Goal: Information Seeking & Learning: Learn about a topic

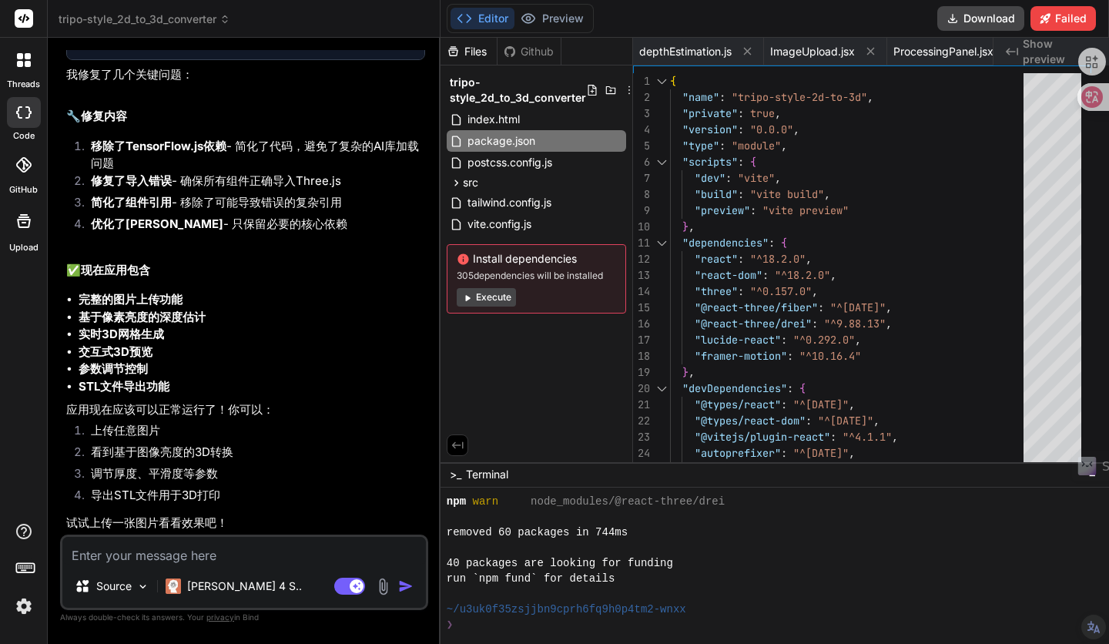
scroll to position [3962, 0]
click at [490, 303] on button "Execute" at bounding box center [486, 297] width 59 height 18
click at [493, 294] on button "Execute" at bounding box center [486, 297] width 59 height 18
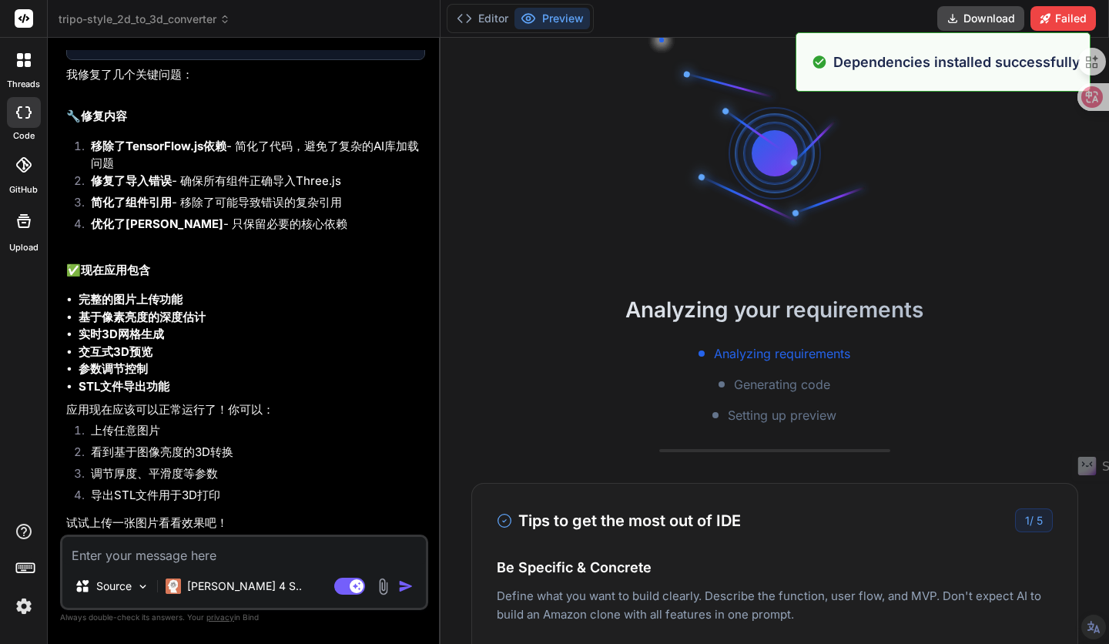
scroll to position [3233, 0]
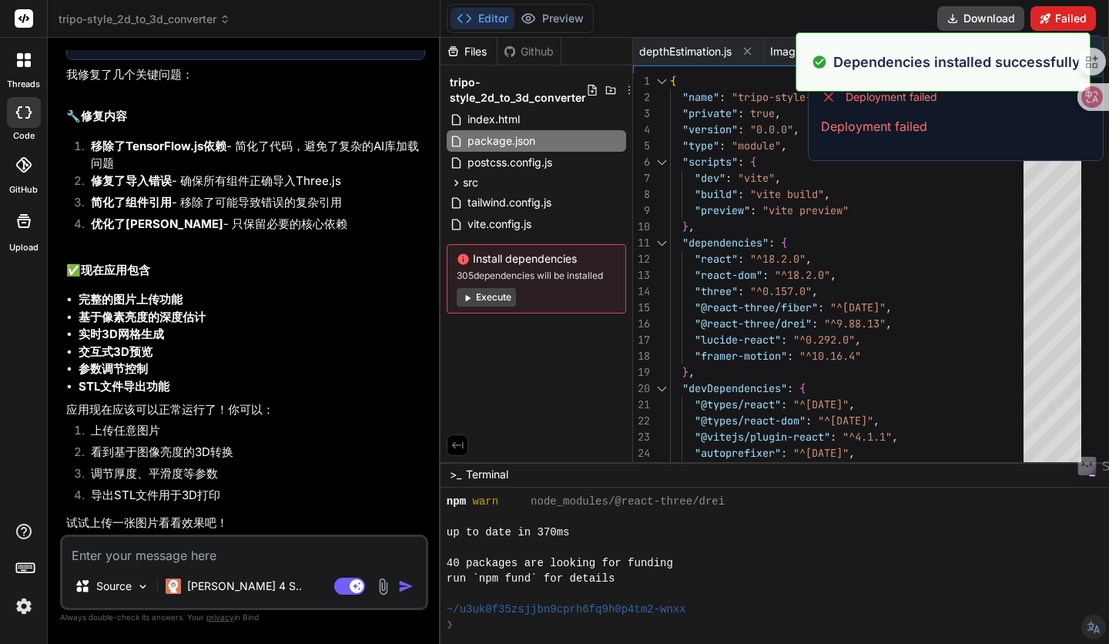
click at [1079, 16] on button "Failed" at bounding box center [1062, 18] width 65 height 25
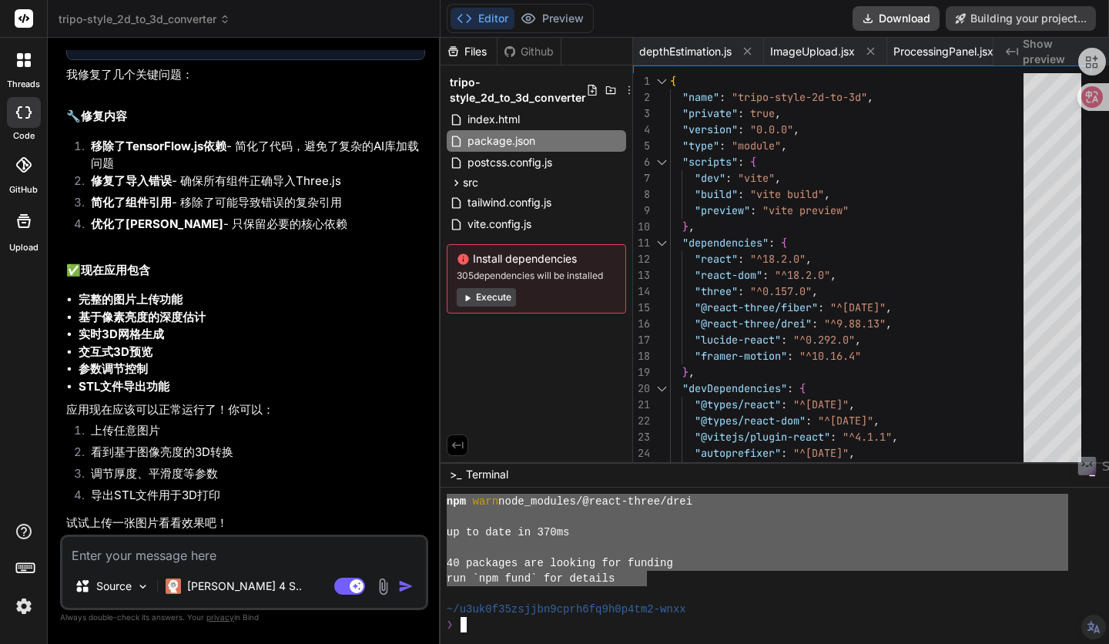
drag, startPoint x: 463, startPoint y: 503, endPoint x: 667, endPoint y: 580, distance: 218.3
click at [667, 580] on div "================================ ]]]]]]]]]]]]]]]]]]]]]]]]]]]]]]]] npm warn node…" at bounding box center [774, 565] width 668 height 156
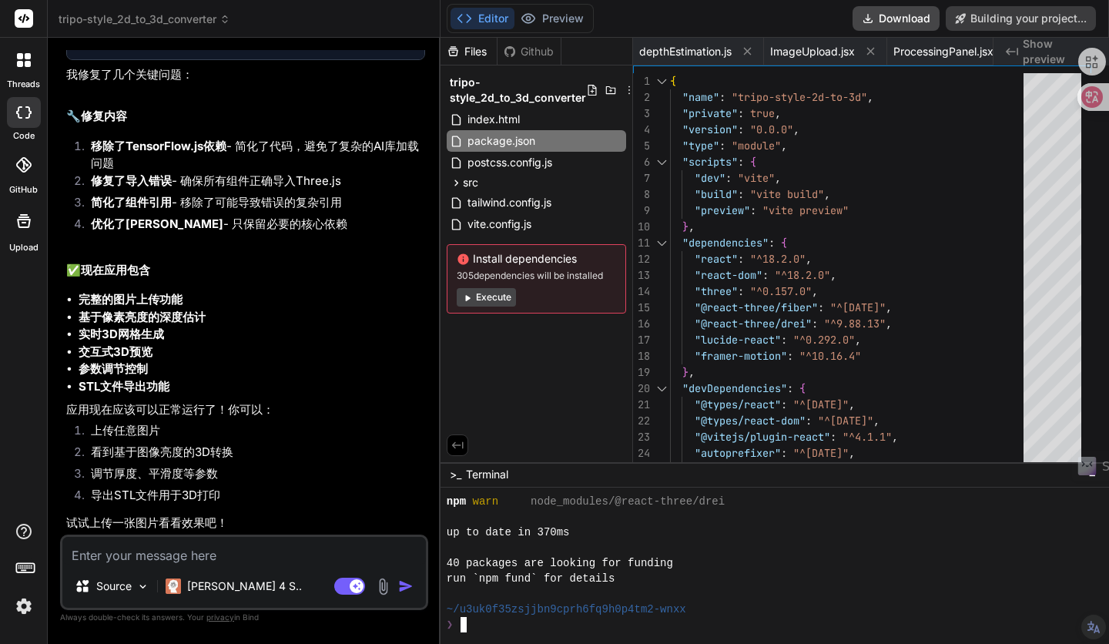
click at [265, 452] on li "看到基于图像亮度的3D转换" at bounding box center [252, 454] width 346 height 22
click at [24, 612] on img at bounding box center [24, 606] width 26 height 26
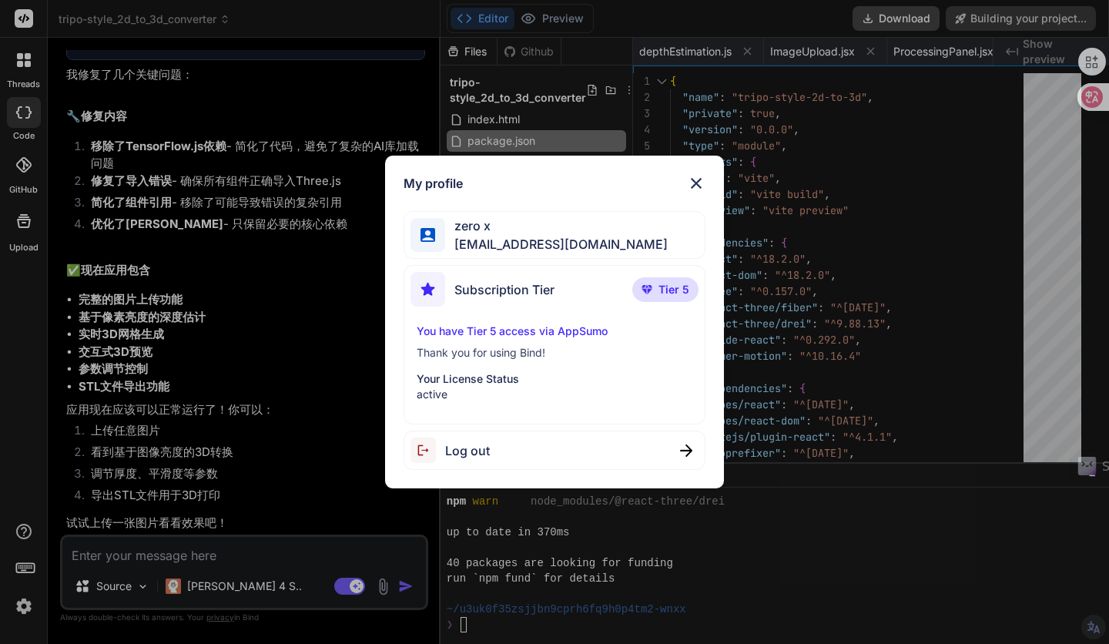
click at [697, 181] on img at bounding box center [696, 183] width 18 height 18
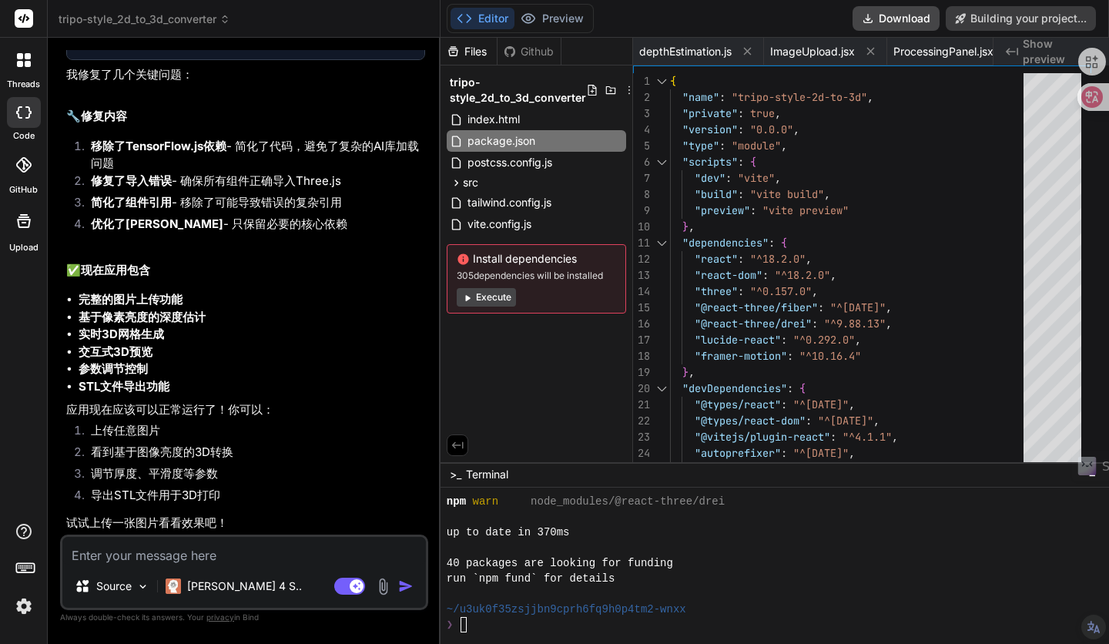
type textarea "x"
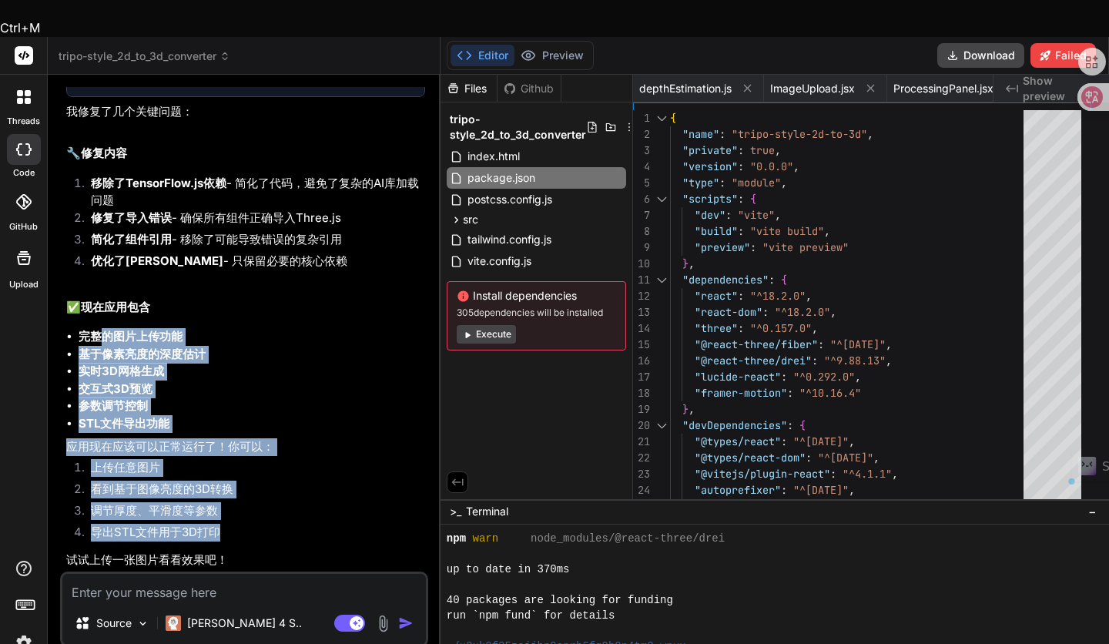
drag, startPoint x: 223, startPoint y: 493, endPoint x: 96, endPoint y: 308, distance: 224.2
click at [96, 308] on div "让我检查并修复代码中的问题。看起来可能是依赖或导入的问题。 Tripo-style 2D to 3D Converter Click to open Work…" at bounding box center [245, 208] width 359 height 721
click at [111, 329] on strong "完整的图片上传功能" at bounding box center [131, 336] width 104 height 15
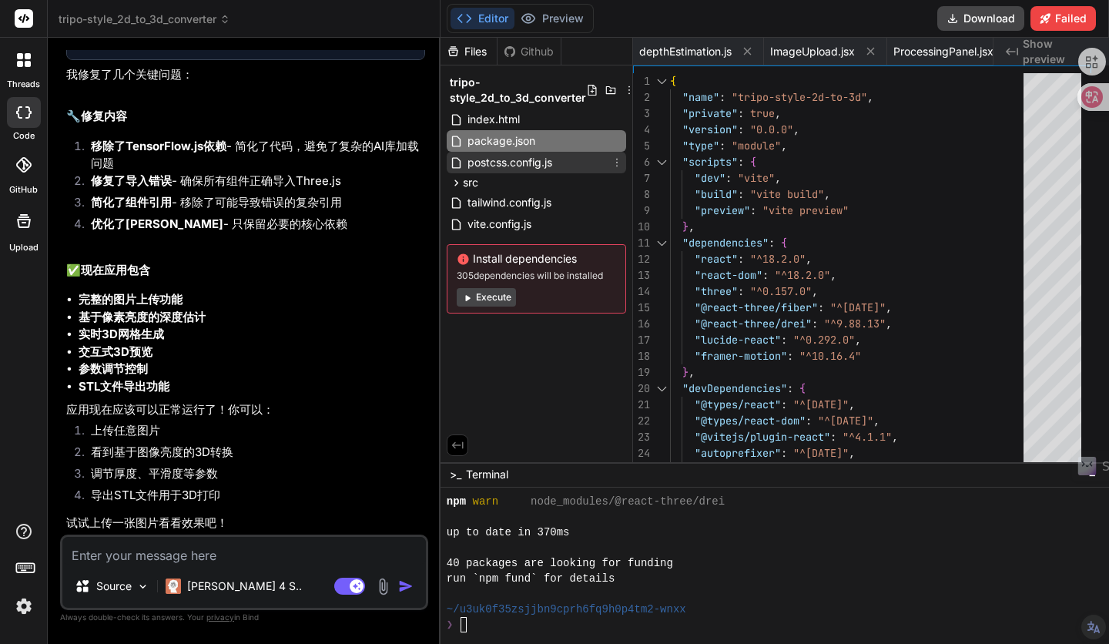
click at [513, 160] on span "postcss.config.js" at bounding box center [510, 162] width 88 height 18
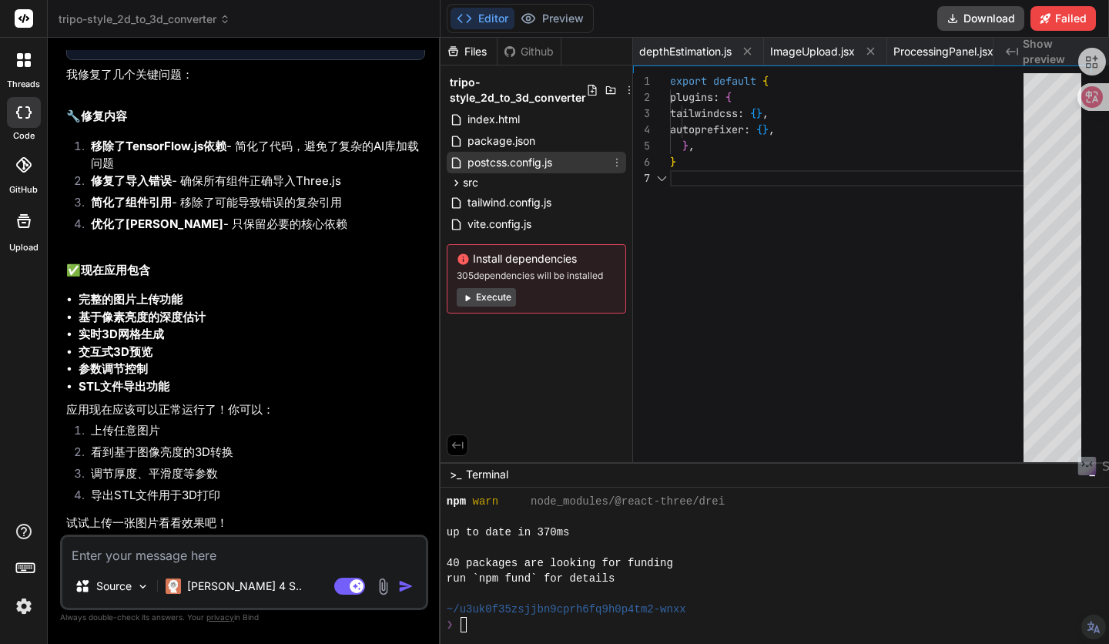
scroll to position [0, 286]
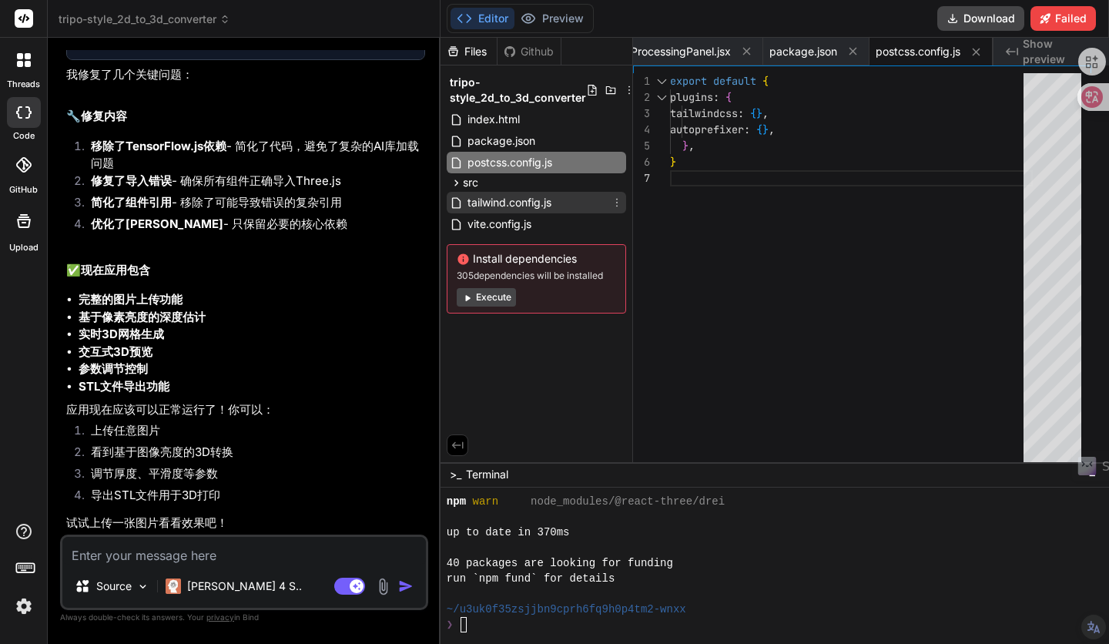
click at [497, 199] on span "tailwind.config.js" at bounding box center [509, 202] width 87 height 18
type textarea "}"
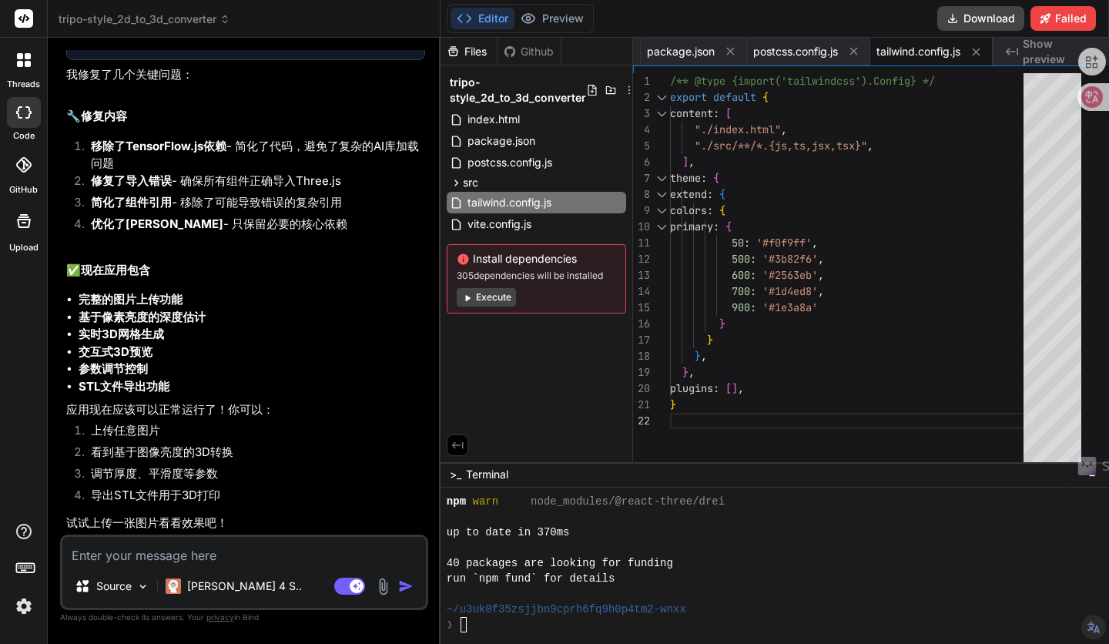
scroll to position [4047, 0]
click at [220, 560] on textarea at bounding box center [243, 551] width 363 height 28
type textarea "a"
type textarea "x"
type textarea "ai"
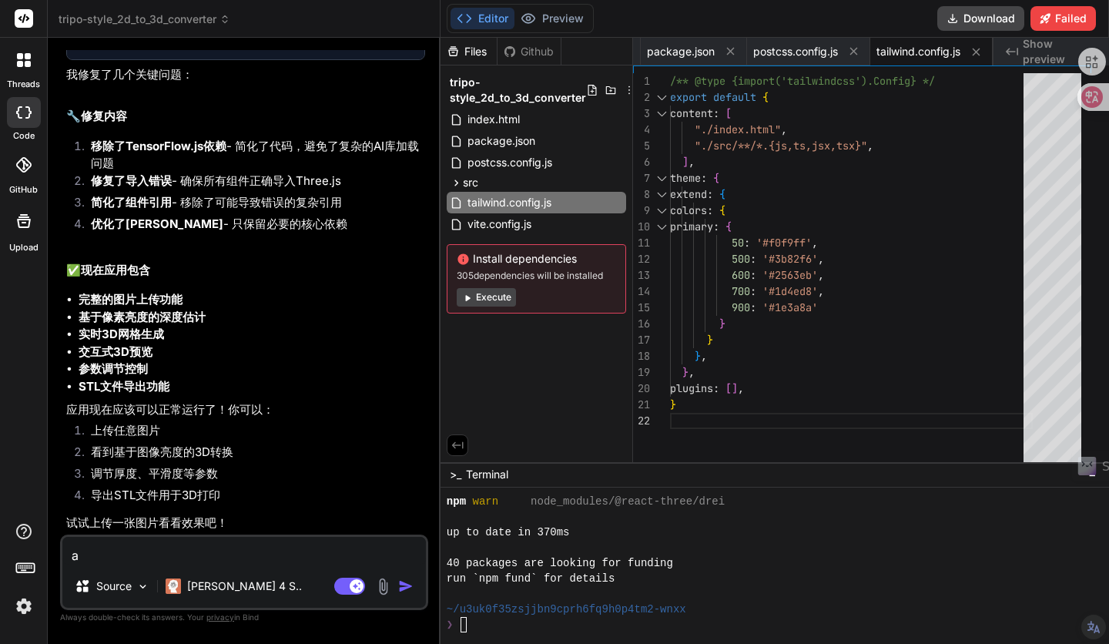
type textarea "x"
type textarea "ai"
type textarea "x"
type textarea "ai n"
type textarea "x"
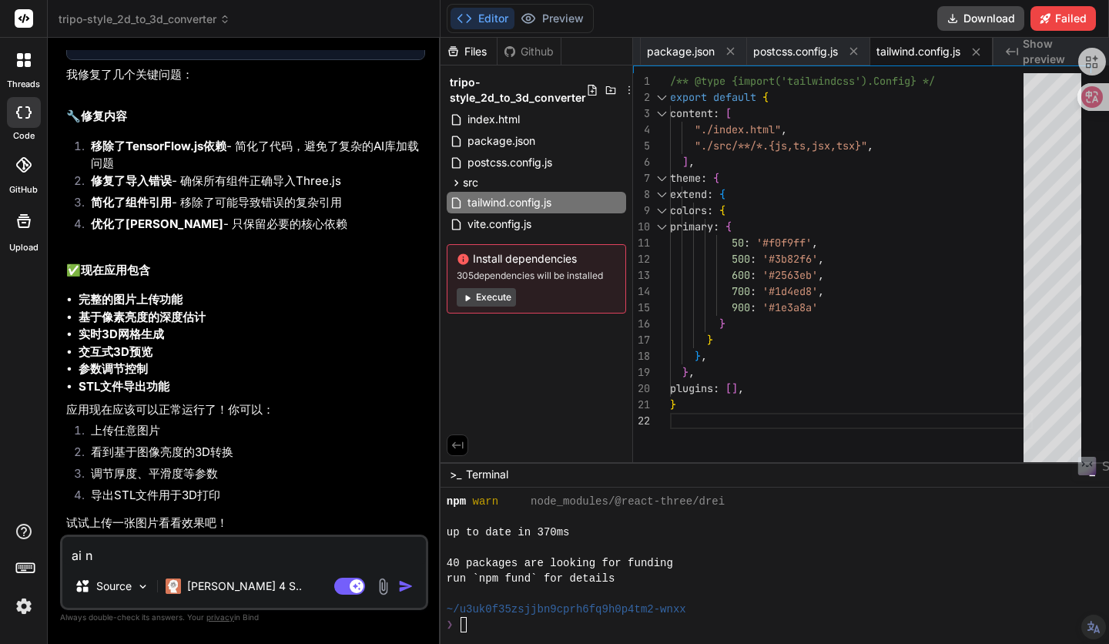
type textarea "ai ne"
type textarea "x"
type textarea "ai nen"
type textarea "x"
type textarea "ai neng"
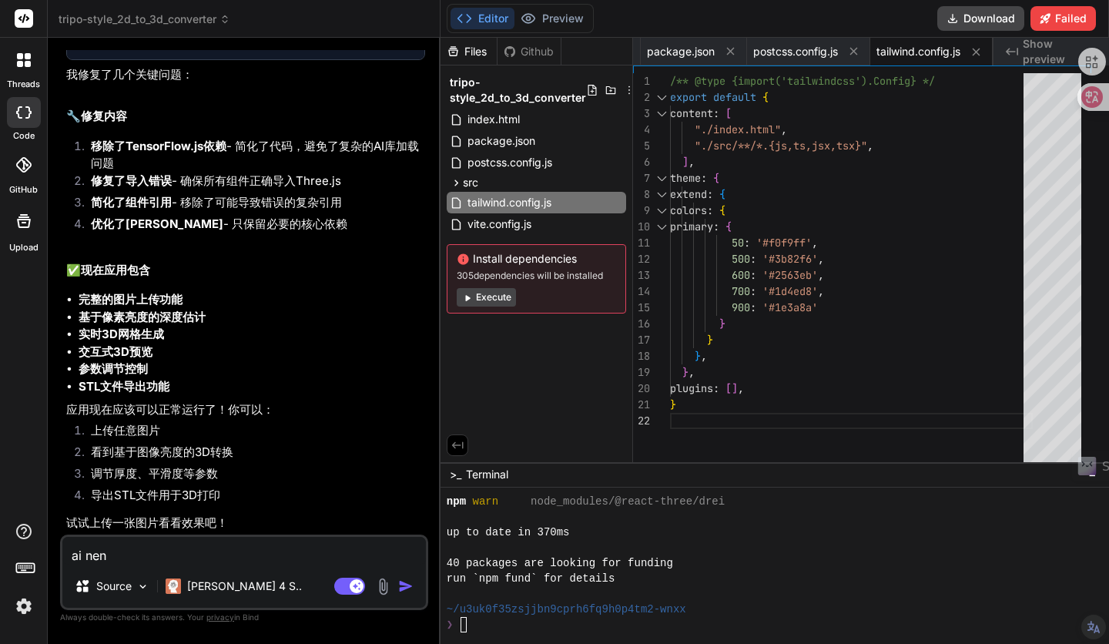
type textarea "x"
type textarea "ai nen"
type textarea "x"
type textarea "ai ne"
type textarea "x"
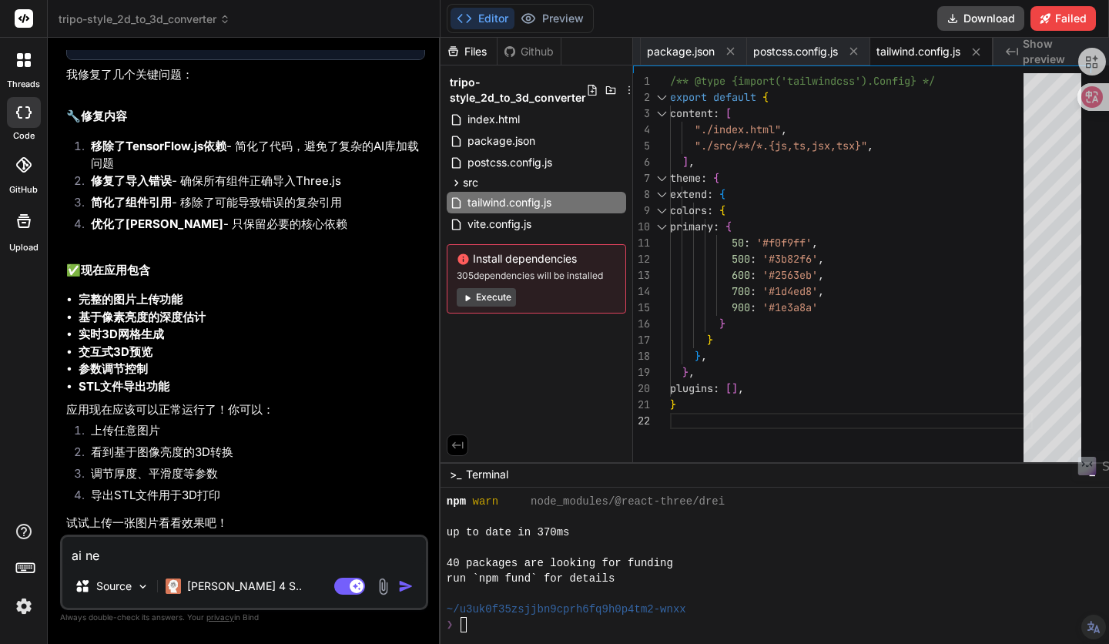
type textarea "ai n"
type textarea "x"
type textarea "ai"
type textarea "x"
type textarea "ai q"
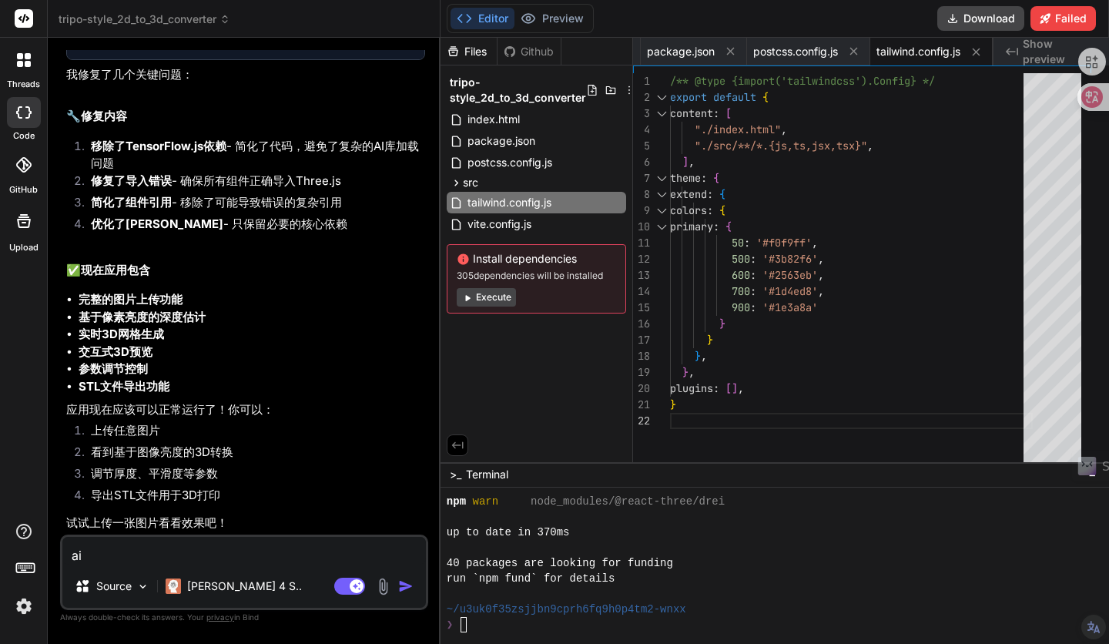
type textarea "x"
type textarea "ai qi"
type textarea "x"
type textarea "ai qia"
type textarea "x"
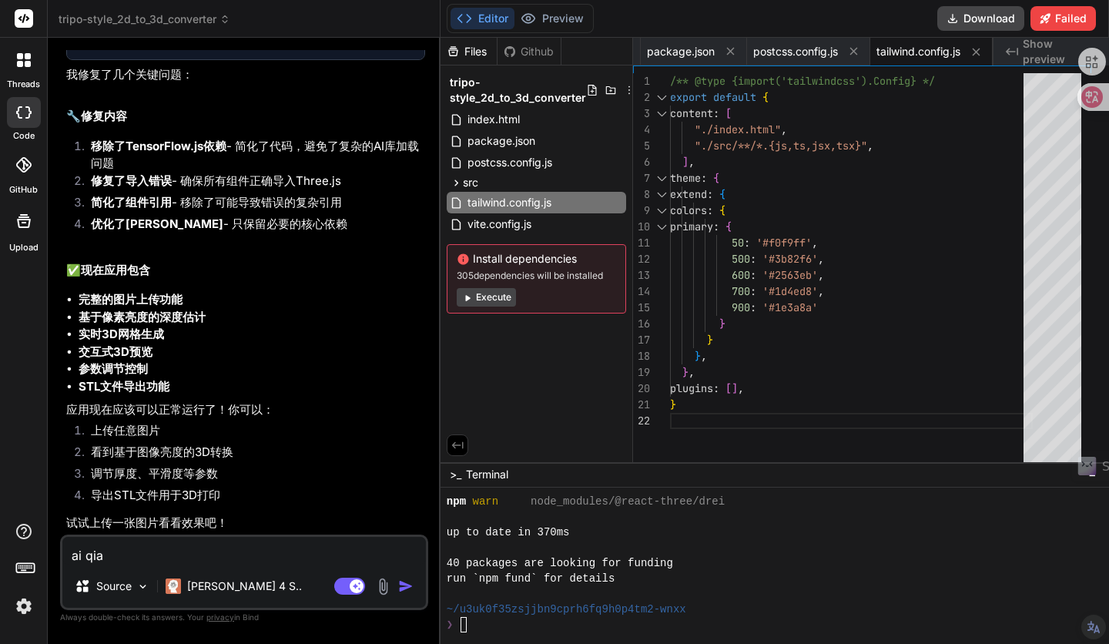
type textarea "ai qian"
type textarea "x"
type textarea "ai qiang"
type textarea "x"
type textarea "ai qiangm"
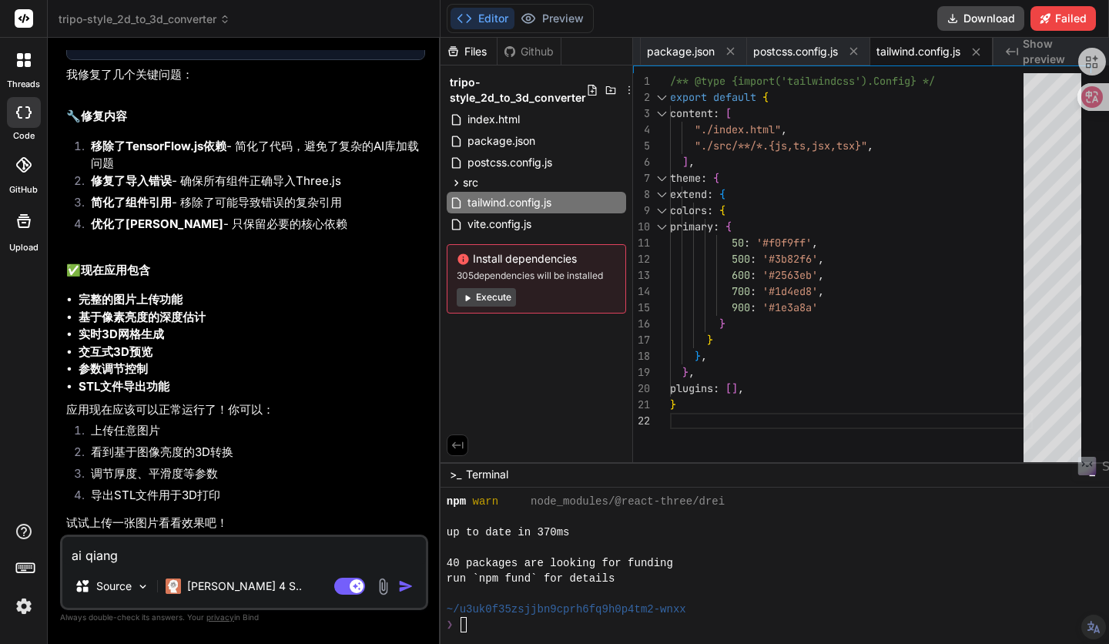
type textarea "x"
type textarea "ai qiangma"
type textarea "x"
type textarea "ai qiangm"
type textarea "x"
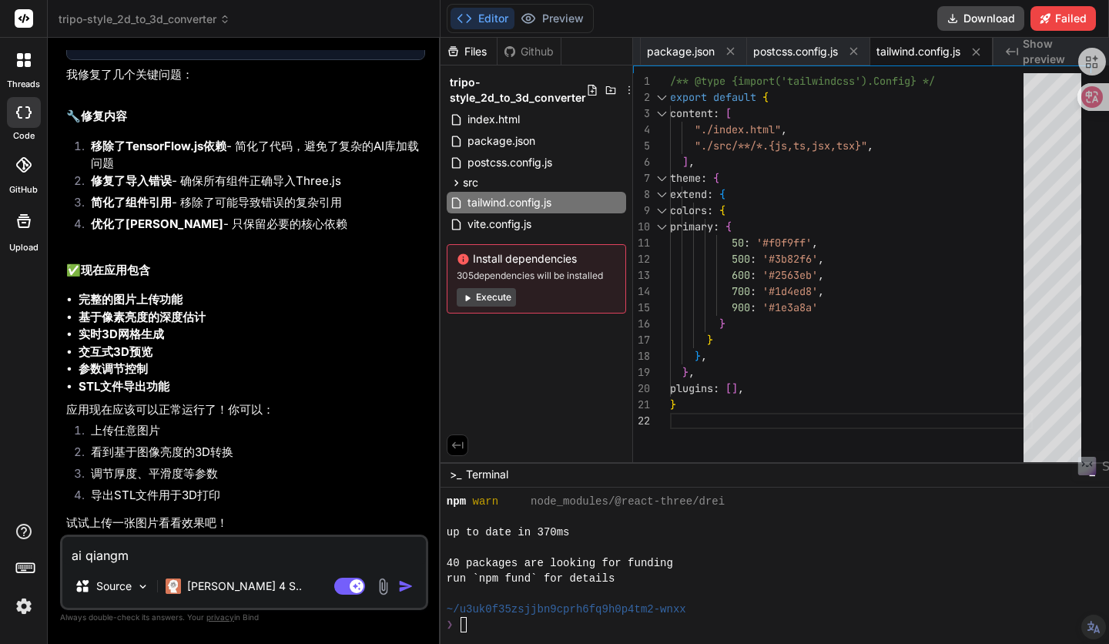
type textarea "ai qiang"
type textarea "x"
type textarea "ai qian"
type textarea "x"
type textarea "ai qia"
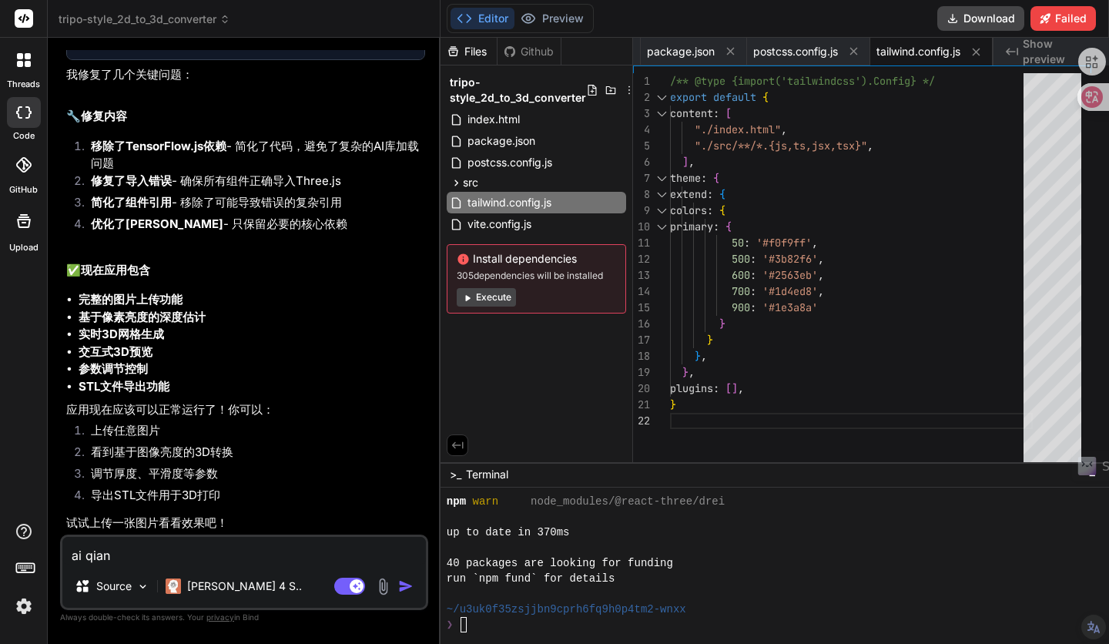
type textarea "x"
type textarea "ai qi"
type textarea "x"
type textarea "ai q"
type textarea "x"
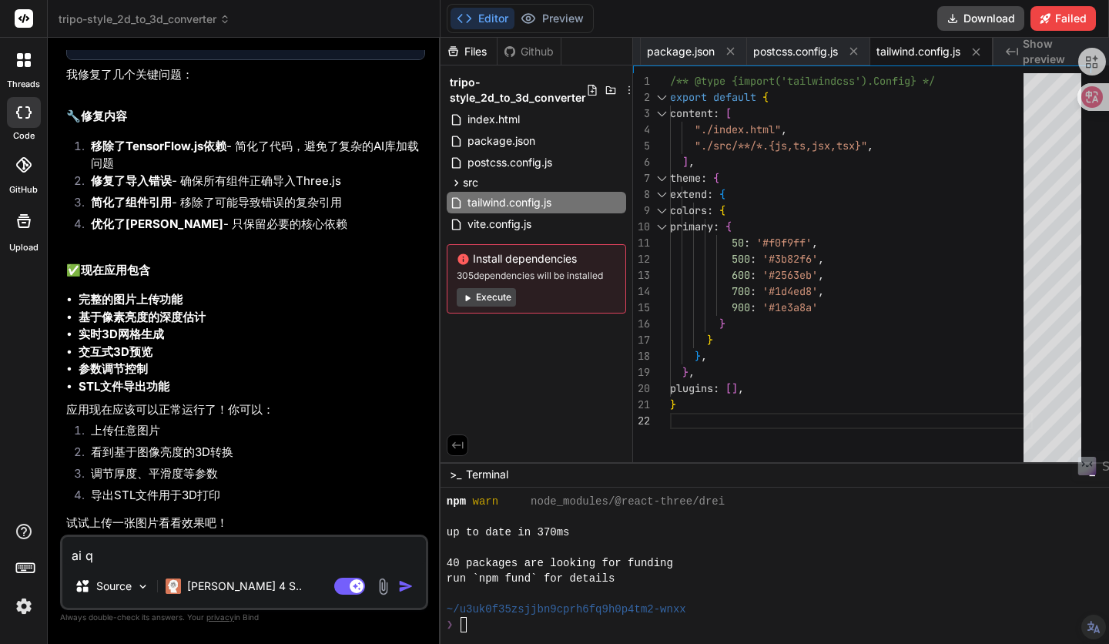
type textarea "ai"
type textarea "x"
type textarea "ai q"
type textarea "x"
type textarea "ai qi"
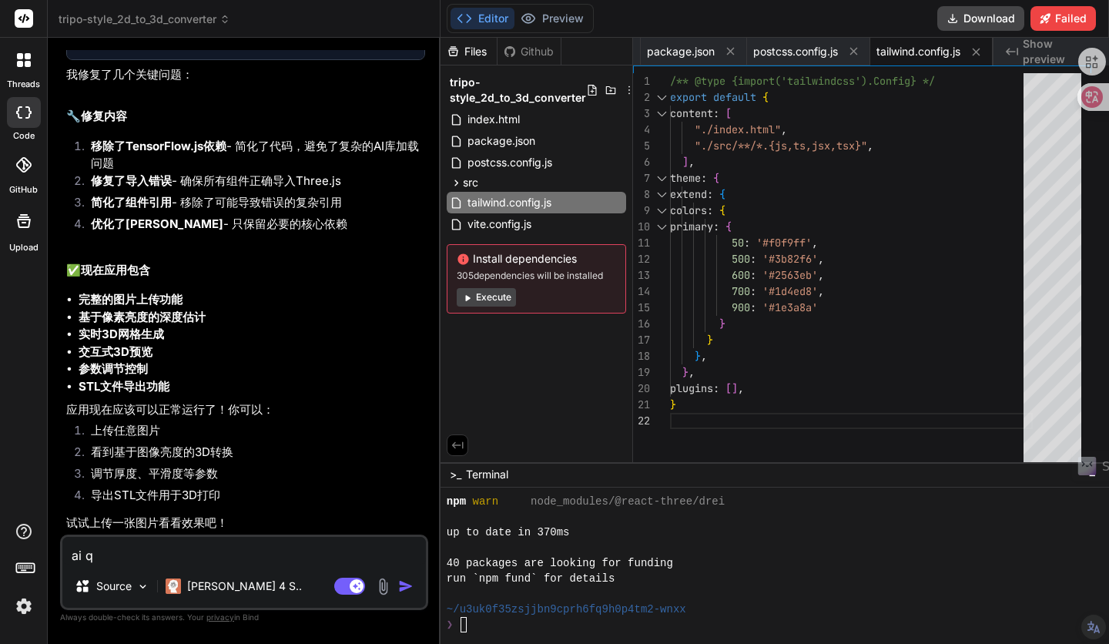
type textarea "x"
type textarea "ai qia"
type textarea "x"
type textarea "ai qian"
type textarea "x"
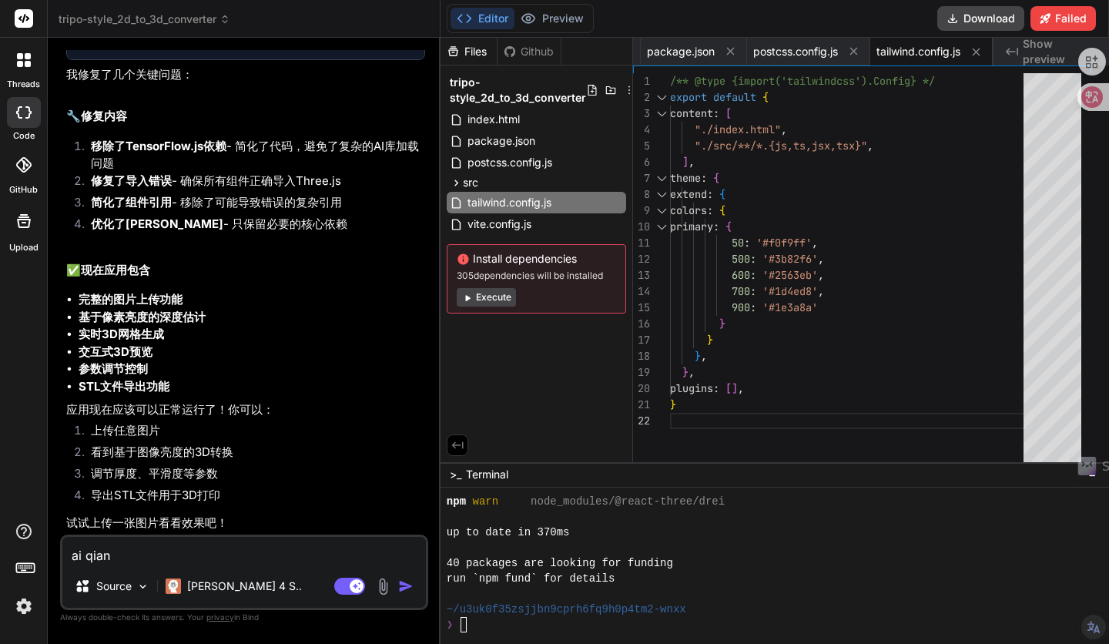
type textarea "ai qiang"
type textarea "x"
type textarea "ai qiang'm"
type textarea "x"
type textarea "ai qiang'ma"
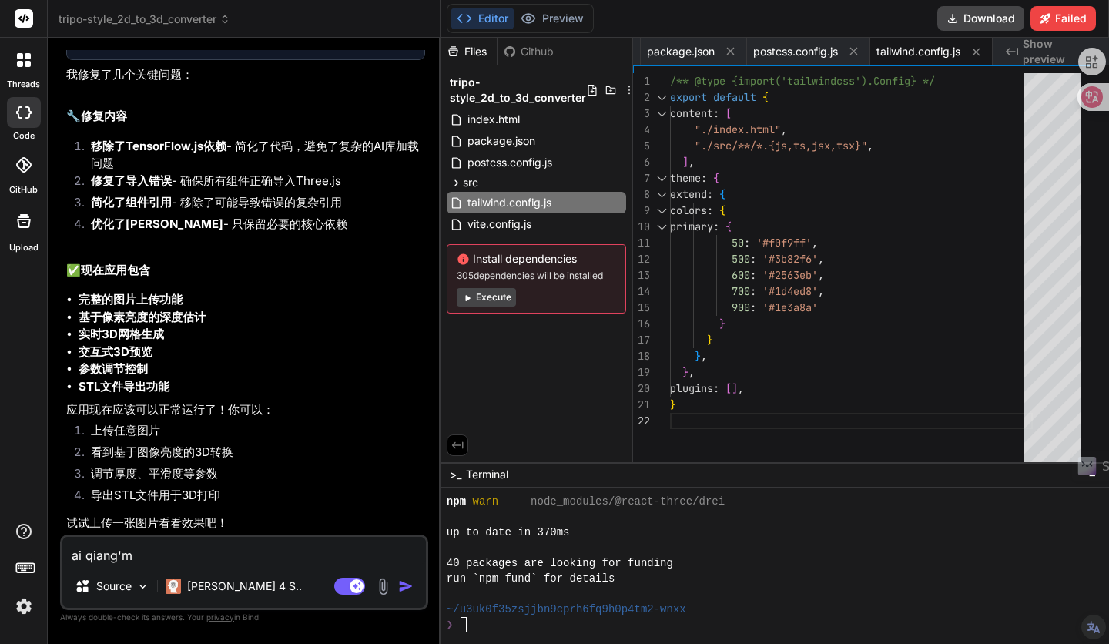
type textarea "x"
type textarea "ai 强吗"
type textarea "x"
type textarea "ai 强吗，"
type textarea "x"
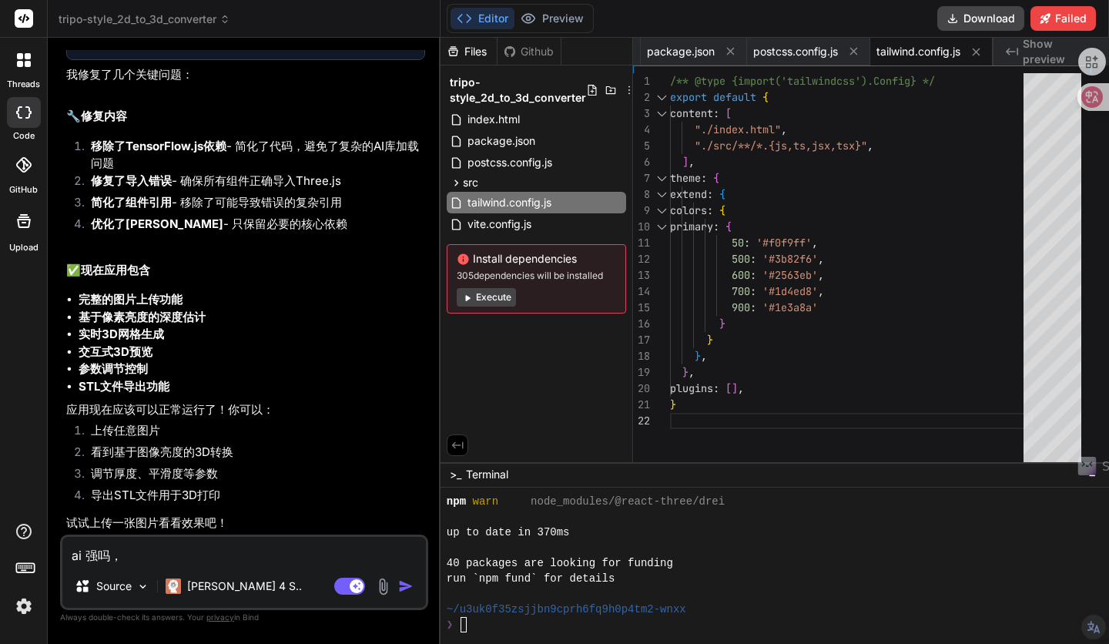
type textarea "ai 强吗，n"
type textarea "x"
type textarea "ai 强吗，ne"
type textarea "x"
type textarea "ai 强吗，nen"
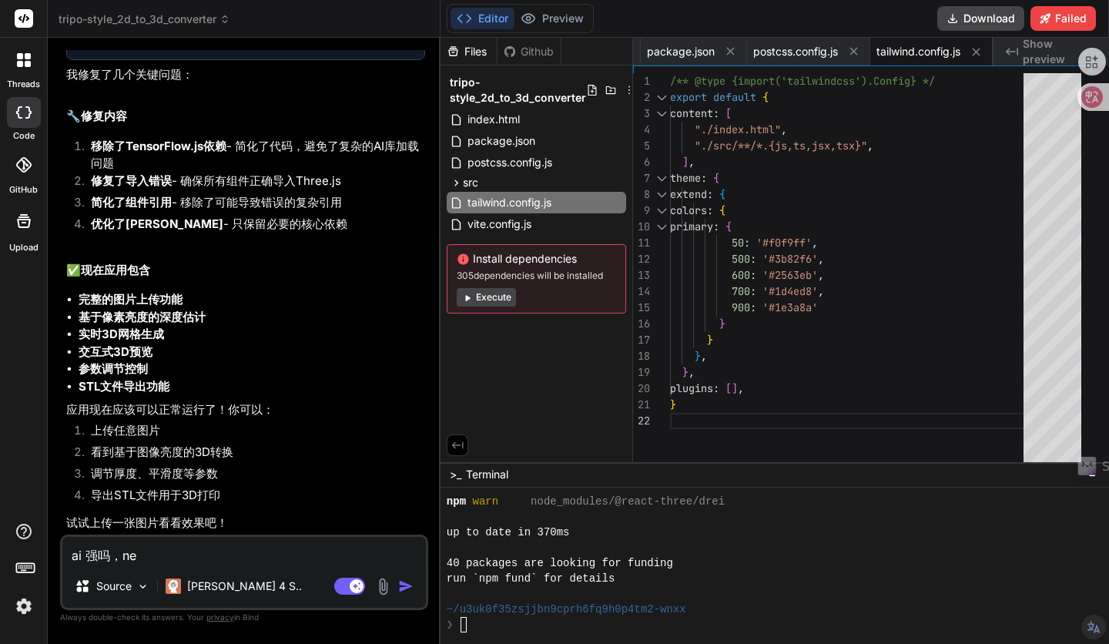
type textarea "x"
type textarea "ai 强吗，neng"
type textarea "x"
type textarea "ai 强吗，neng'l"
type textarea "x"
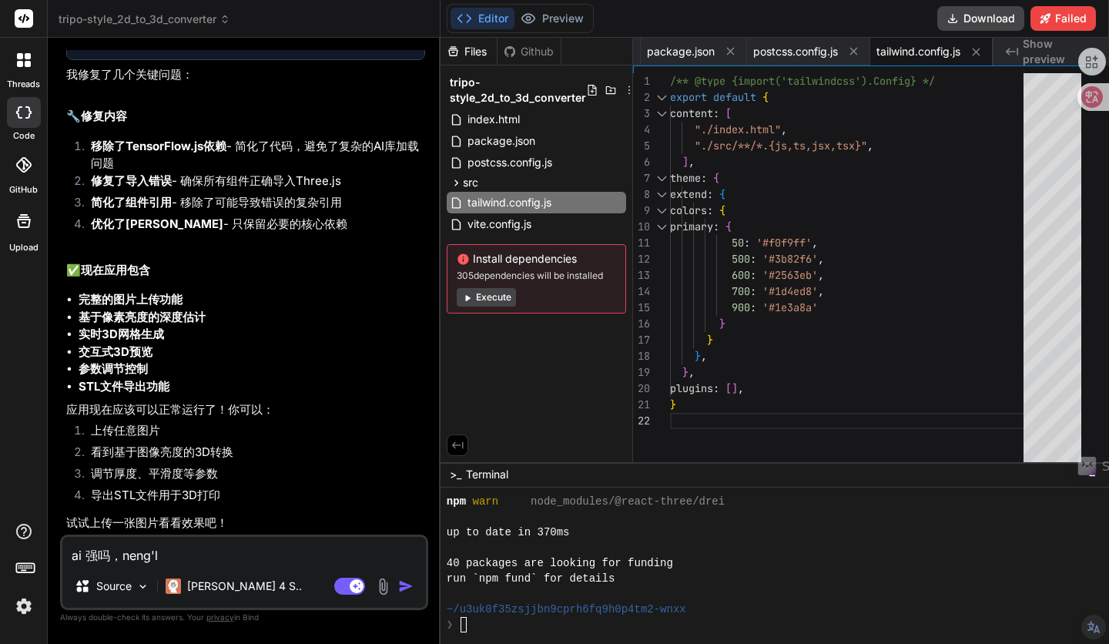
type textarea "ai 强吗，neng'li"
type textarea "x"
type textarea "ai 强吗，[PERSON_NAME]'li'a"
type textarea "x"
type textarea "ai 强吗，neng'liao"
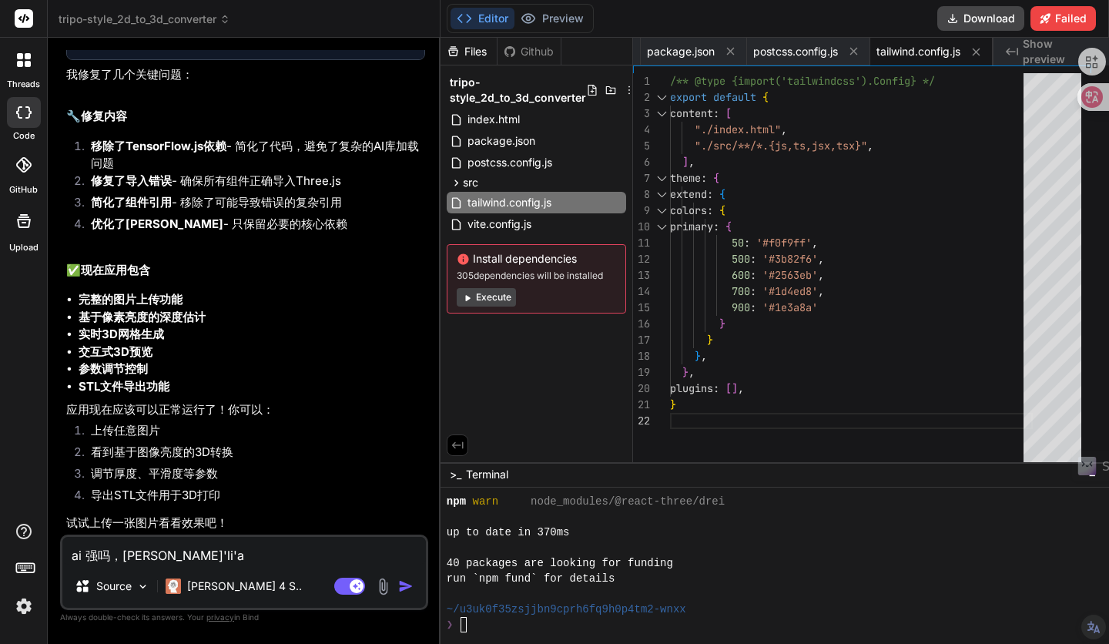
type textarea "x"
type textarea "ai 强吗，[PERSON_NAME]'liao'j"
type textarea "x"
type textarea "ai 强吗，neng'liao'ji"
type textarea "x"
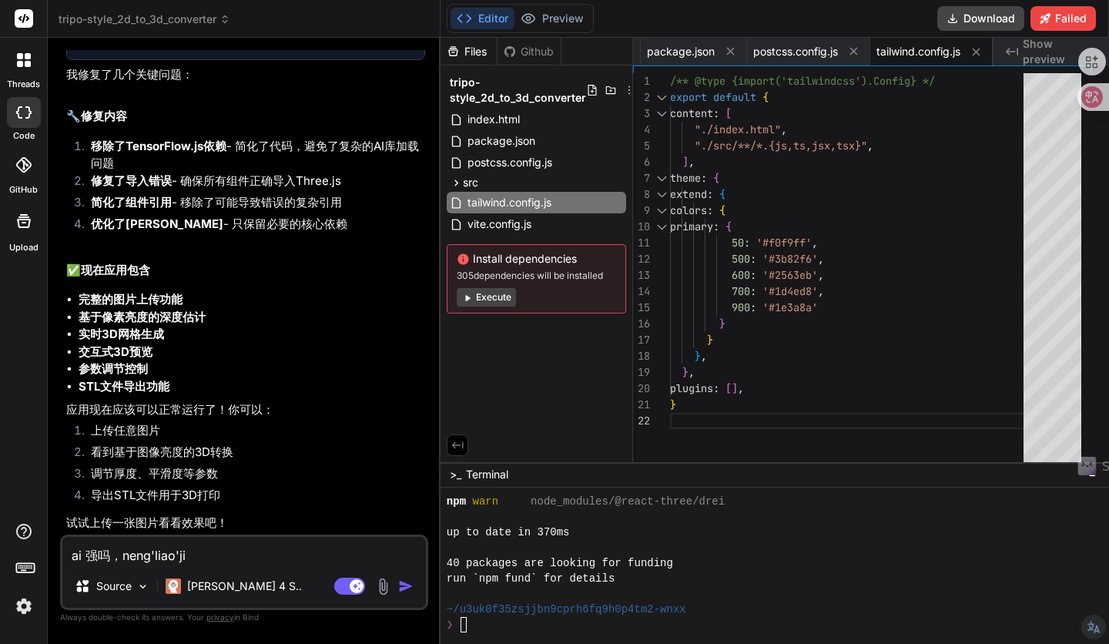
type textarea "ai 强吗，neng'liao'jie"
type textarea "x"
type textarea "ai 强吗，能了解"
type textarea "x"
type textarea "ai 强吗，能了解2"
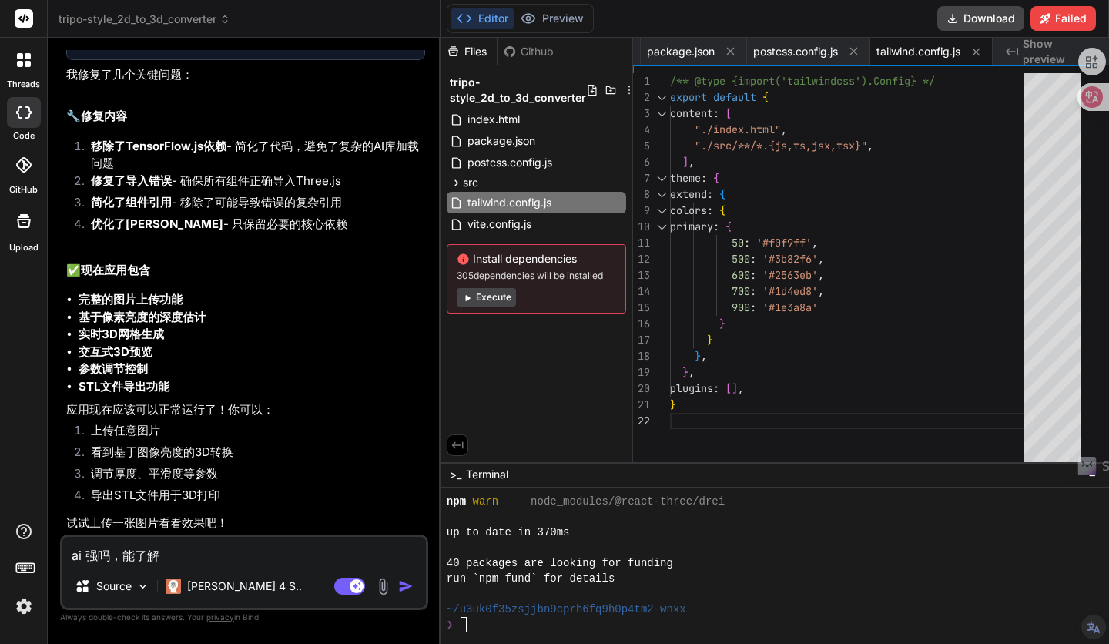
type textarea "x"
type textarea "ai 强吗，能了解2d"
type textarea "x"
type textarea "ai 强吗，能了解2的"
type textarea "x"
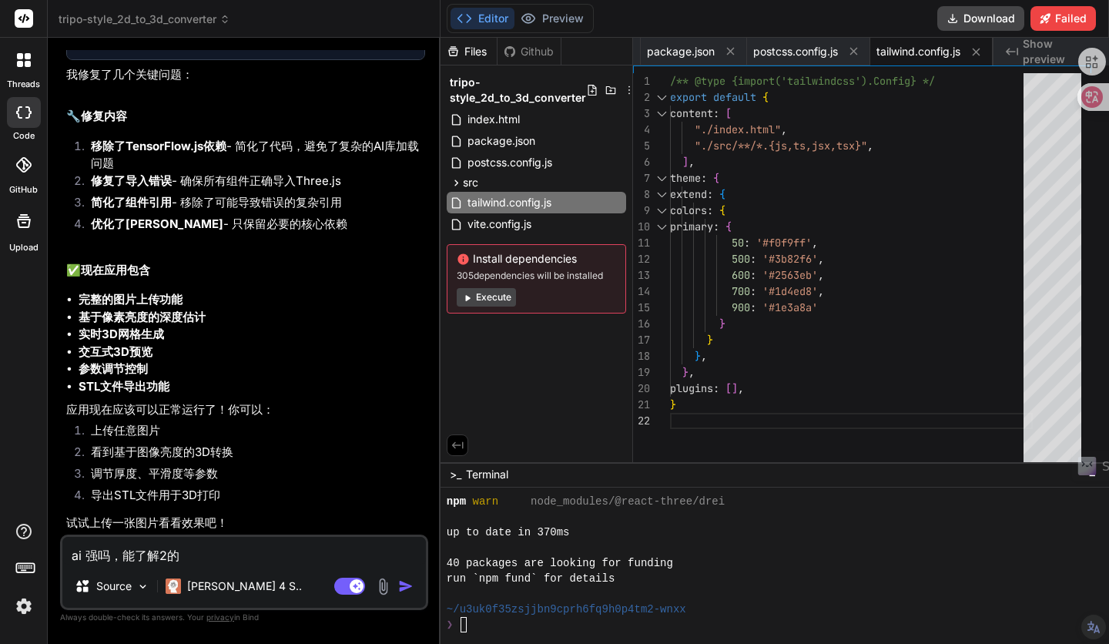
type textarea "ai 强吗，能了解2"
type textarea "x"
type textarea "ai 强吗，能了解2d"
type textarea "x"
type textarea "ai 强吗，能了解2d，"
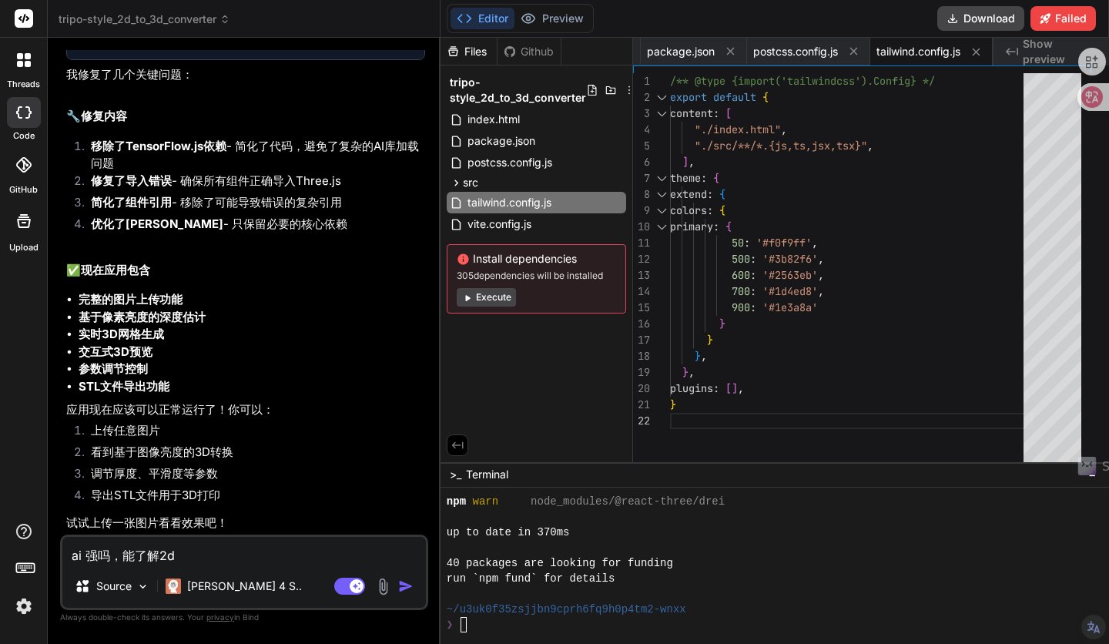
type textarea "x"
type textarea "ai 强吗，能了解2d，r"
type textarea "x"
type textarea "ai 强吗，能了解2d，ra"
type textarea "x"
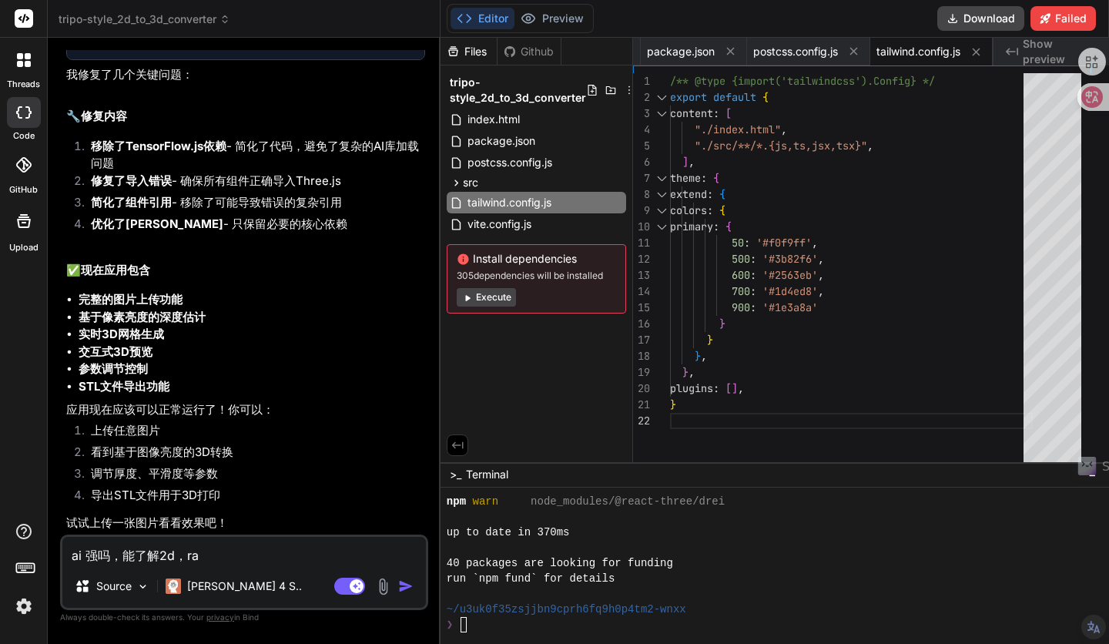
type textarea "ai 强吗，能了解2d，ran"
type textarea "x"
type textarea "ai 强吗，能了解2d，ran'h"
type textarea "x"
type textarea "ai 强吗，能了解2d，ran'hu"
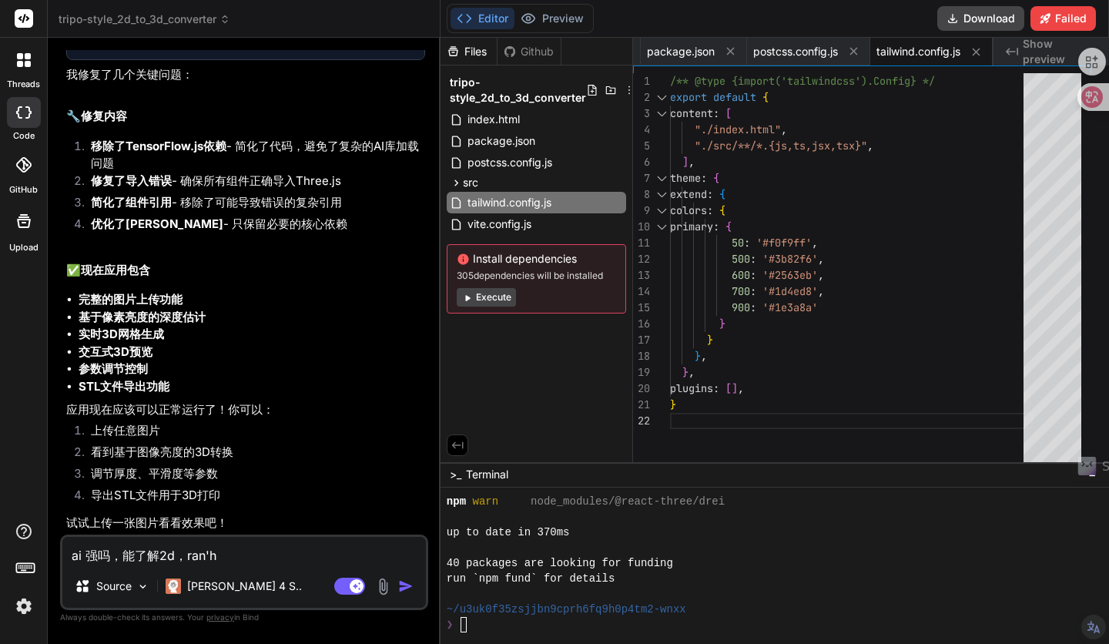
type textarea "x"
type textarea "ai 强吗，能了解2d，ran'huo"
type textarea "x"
type textarea "ai 强吗，能了解2d，ran'hu"
type textarea "x"
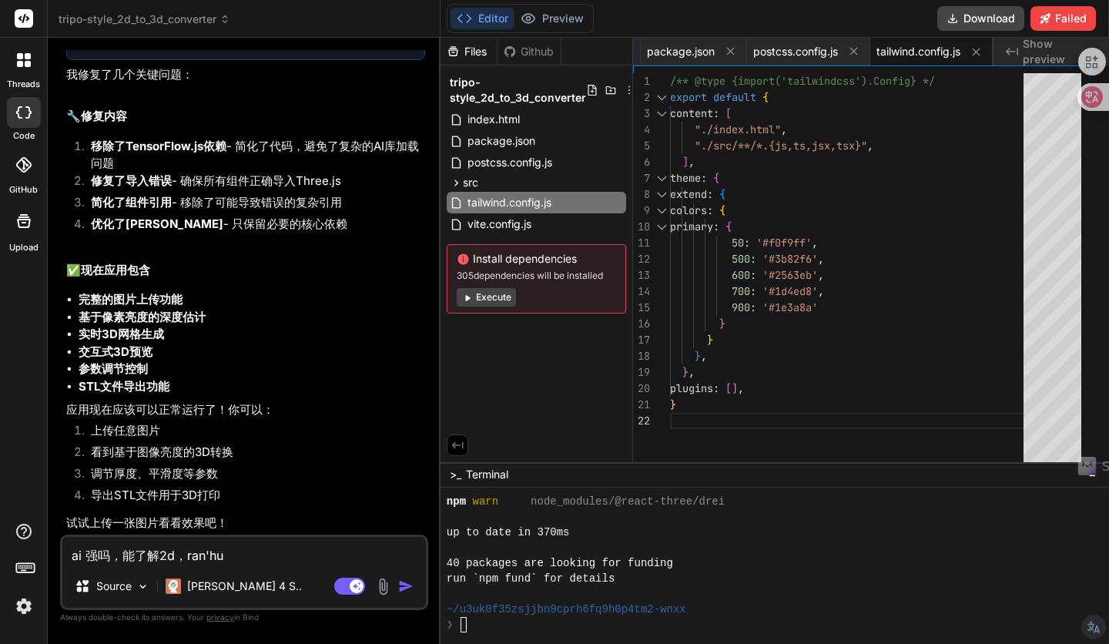
type textarea "ai 强吗，能了解2d，ran'h"
type textarea "x"
type textarea "ai 强吗，能了解2d，然后"
type textarea "x"
type textarea "ai 强吗，能了解2d，然后v"
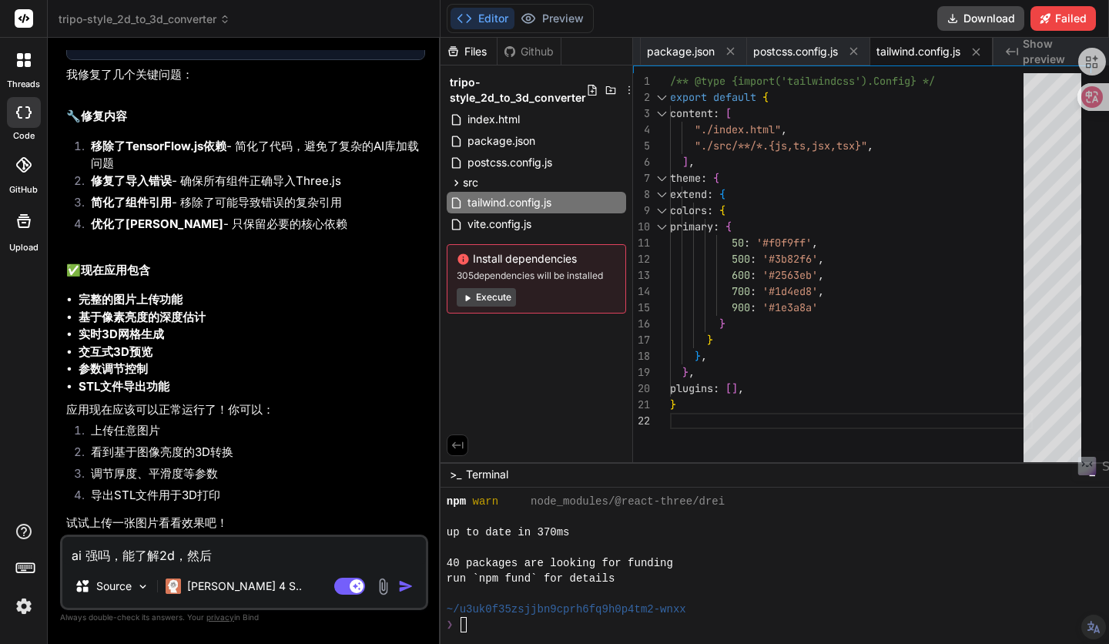
type textarea "x"
type textarea "ai 强吗，能了解2d，然后"
type textarea "x"
type textarea "ai 强吗，能了解2d，然后c"
type textarea "x"
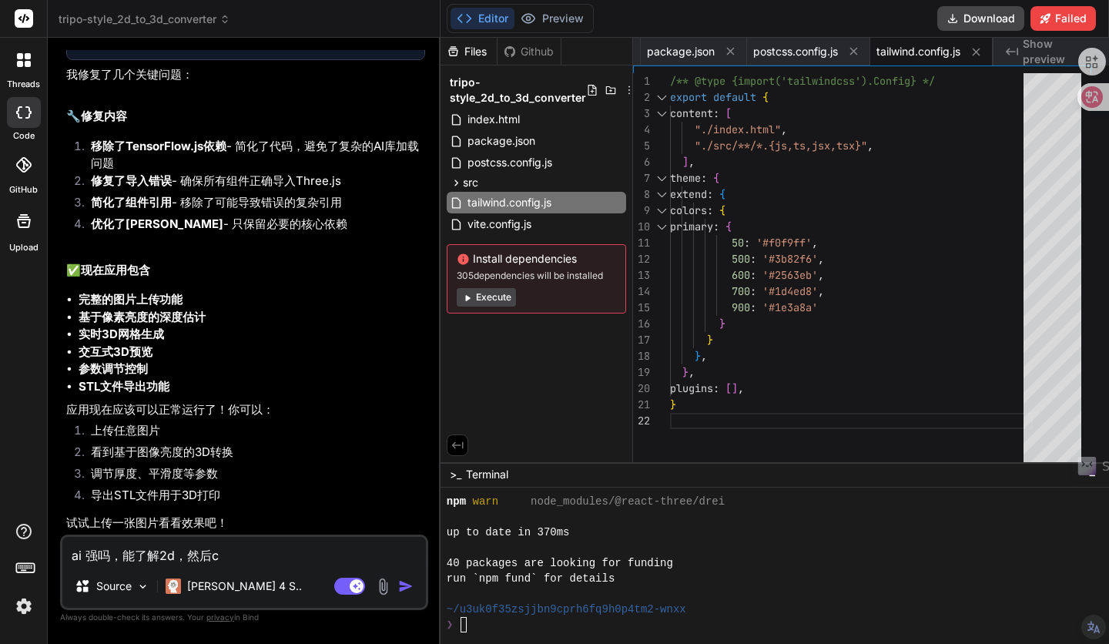
type textarea "ai 强吗，能了解2d，然后ca"
type textarea "x"
type textarea "ai 强吗，能了解2d，然后cai"
type textarea "x"
type textarea "ai 强吗，能了解2d，然后才"
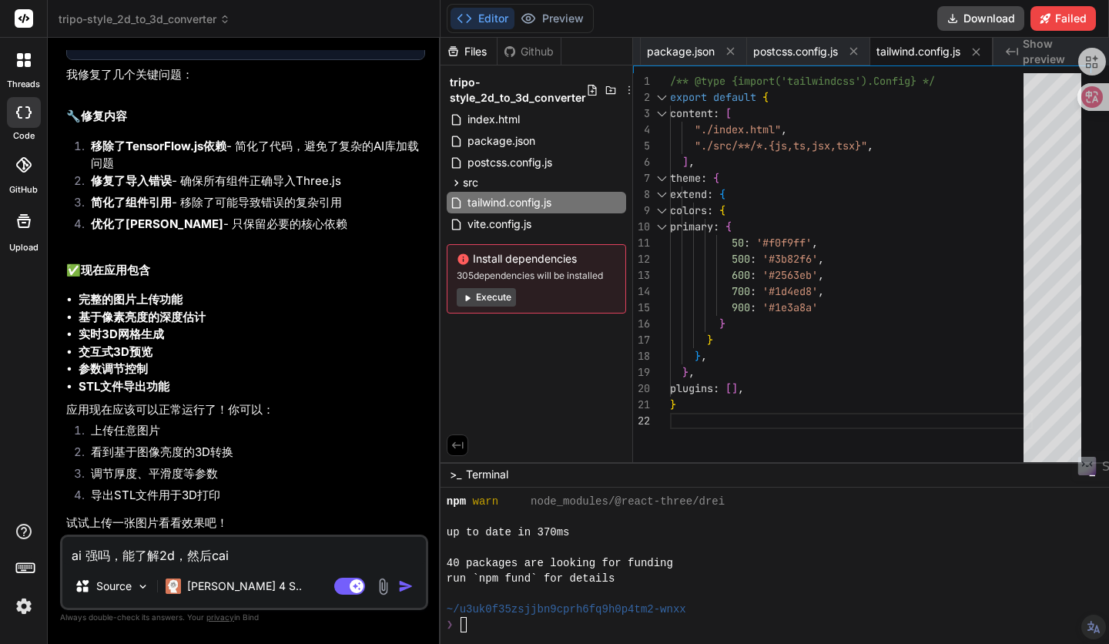
type textarea "x"
type textarea "ai 强吗，能了解2d，然后才z"
type textarea "x"
type textarea "ai 强吗，能了解2d，然后才zh"
type textarea "x"
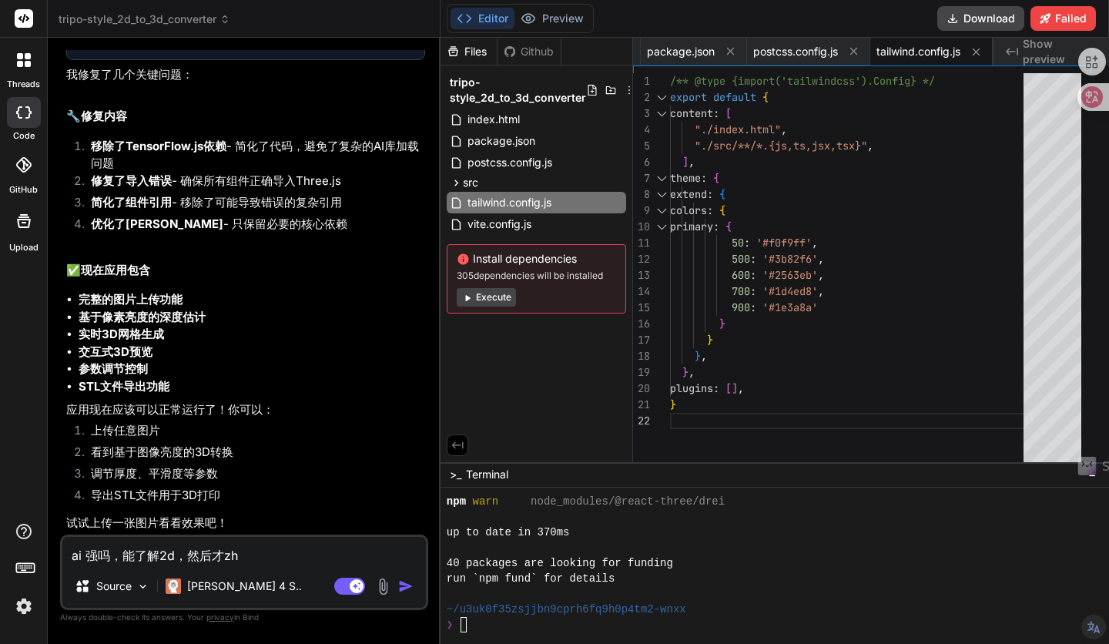
type textarea "ai 强吗，能了解2d，然后才[PERSON_NAME]"
type textarea "x"
type textarea "ai 强吗，能了解2d，然后才[PERSON_NAME]"
type textarea "x"
type textarea "ai 强吗，能了解2d，然后才[PERSON_NAME]"
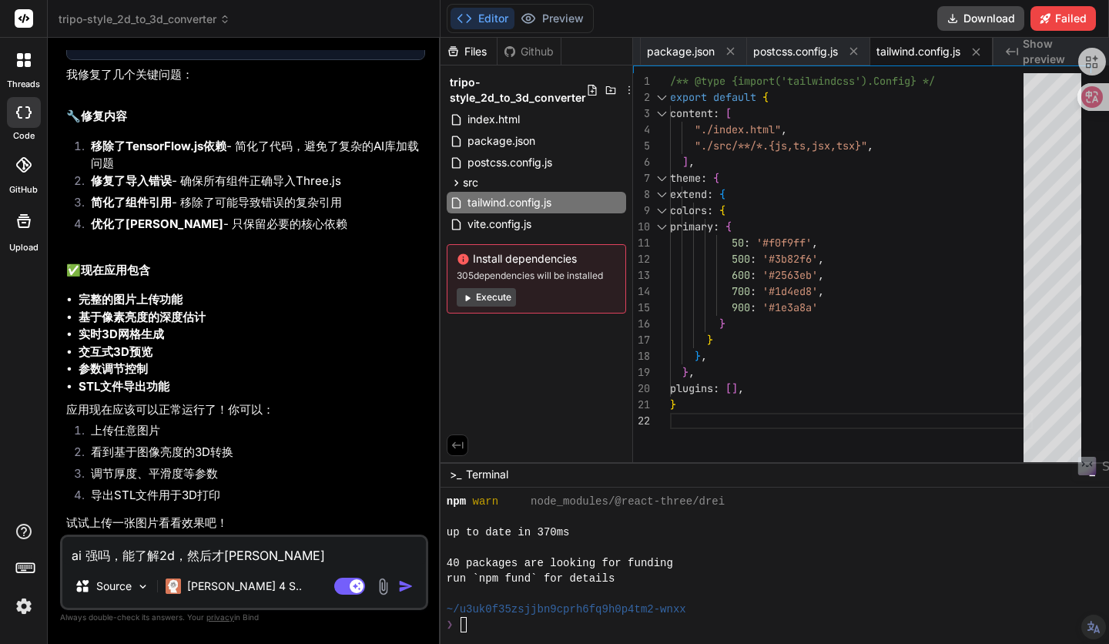
type textarea "x"
type textarea "ai 强吗，能了解2d，然后才[PERSON_NAME]"
type textarea "x"
type textarea "ai 强吗，能了解2d，然后才[PERSON_NAME]"
type textarea "x"
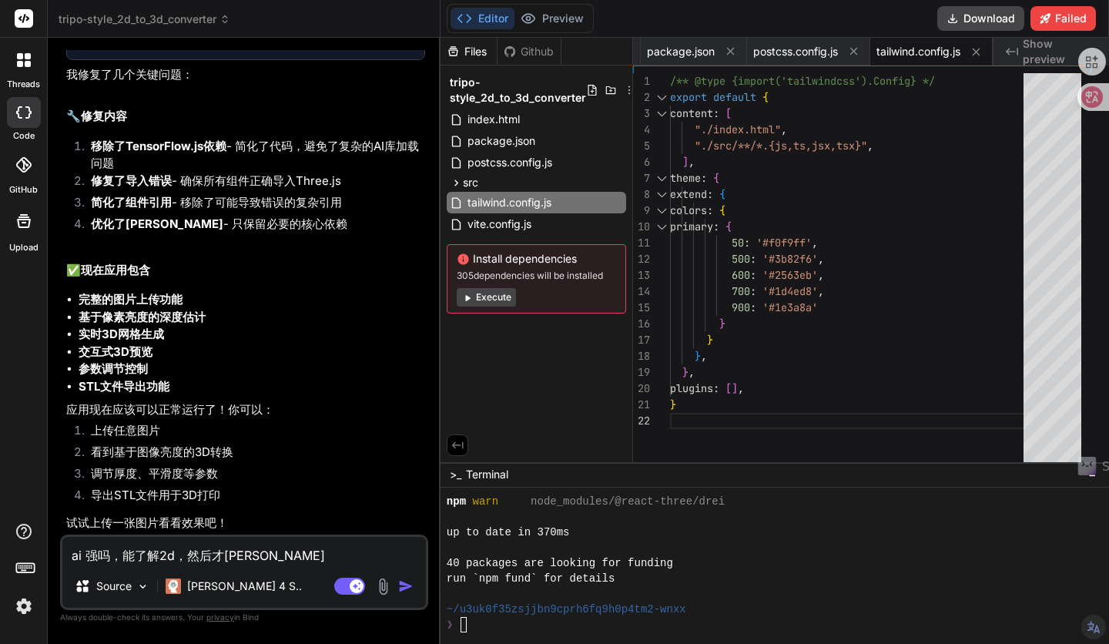
type textarea "ai 强吗，能了解2d，然后才[PERSON_NAME]"
type textarea "x"
type textarea "ai 强吗，能了解2d，然后才[PERSON_NAME]"
type textarea "x"
type textarea "ai 强吗，能了解2d，然后才zh"
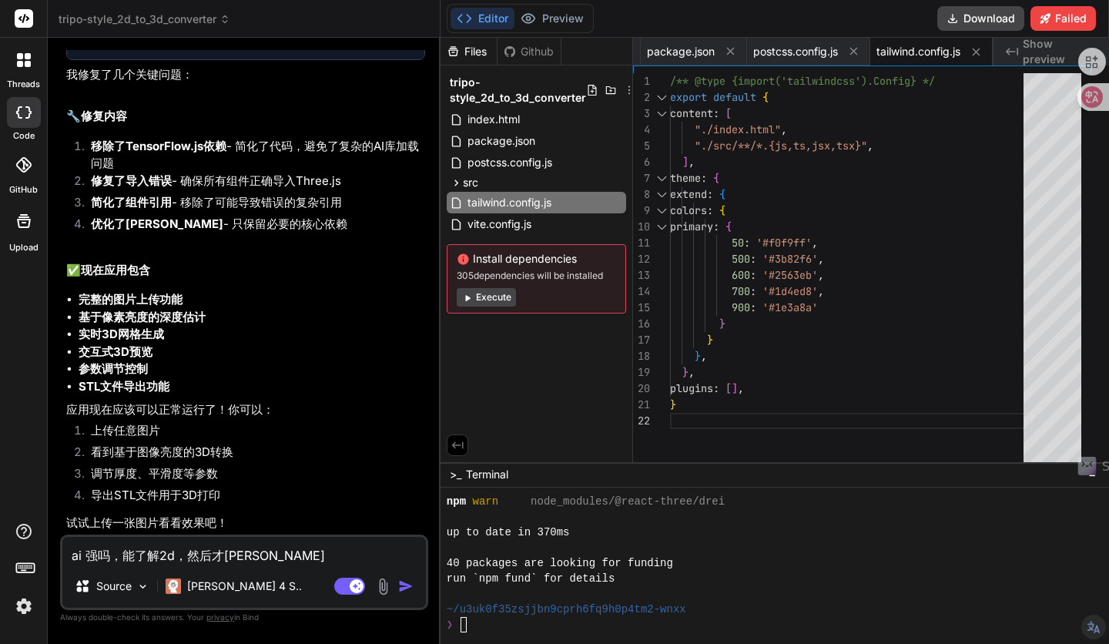
type textarea "x"
type textarea "ai 强吗，能了解2d，然后才z"
type textarea "x"
type textarea "ai 强吗，能了解2d，然后才zu"
type textarea "x"
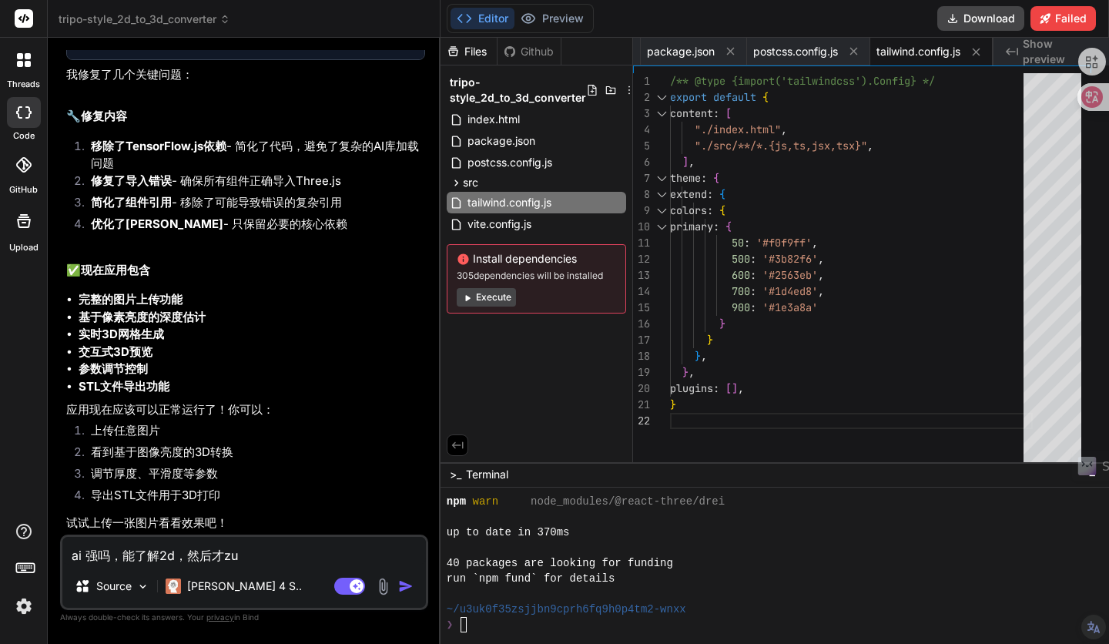
type textarea "ai 强吗，能了解2d，然后才zu'a"
type textarea "x"
type textarea "ai 强吗，能了解2d，然后才[PERSON_NAME]"
type textarea "x"
type textarea "ai 强吗，能了解2d，然后才[PERSON_NAME]'g"
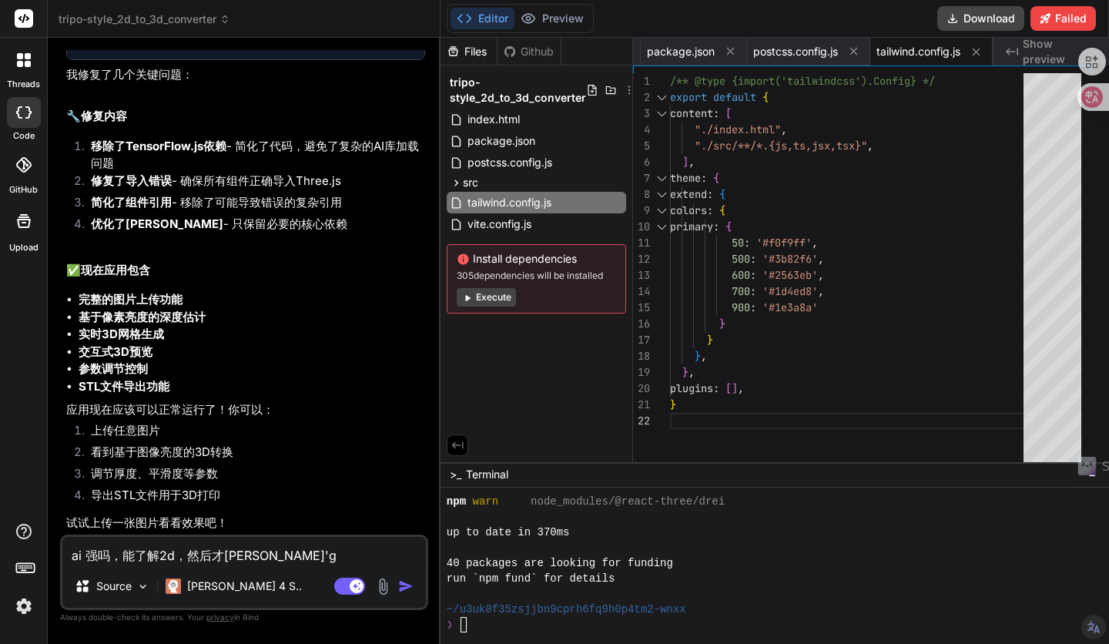
type textarea "x"
type textarea "ai 强吗，能了解2d，然后才[PERSON_NAME]"
type textarea "x"
type textarea "ai 强吗，能了解2d，然后才zu'a"
type textarea "x"
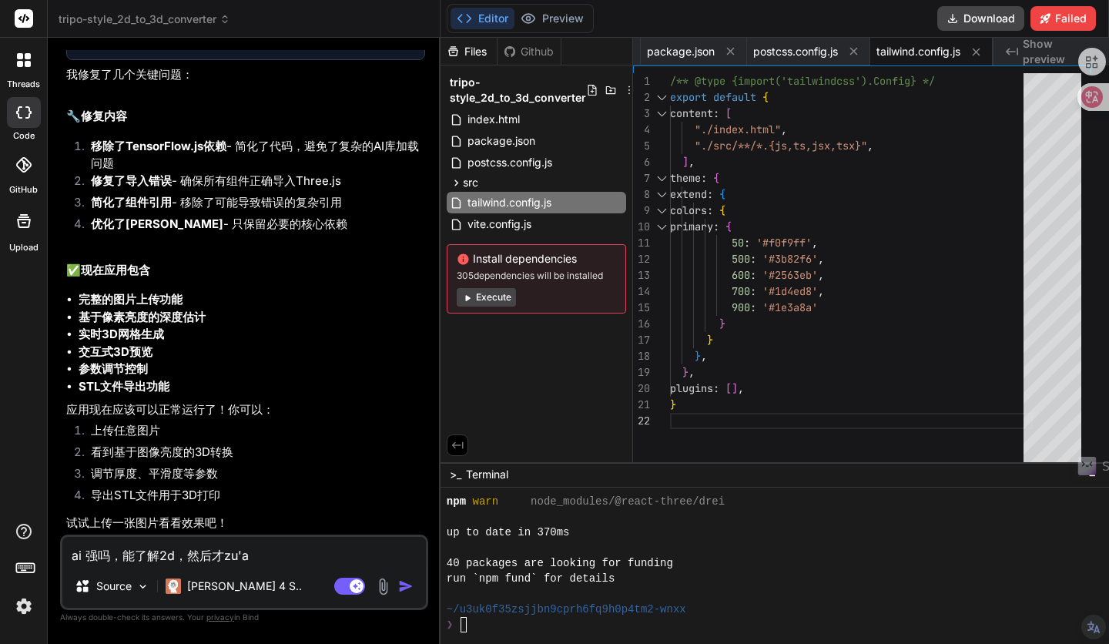
type textarea "ai 强吗，能了解2d，然后才zu"
type textarea "x"
type textarea "ai 强吗，能了解2d，然后才z"
type textarea "x"
type textarea "ai 强吗，能了解2d，然后才zh"
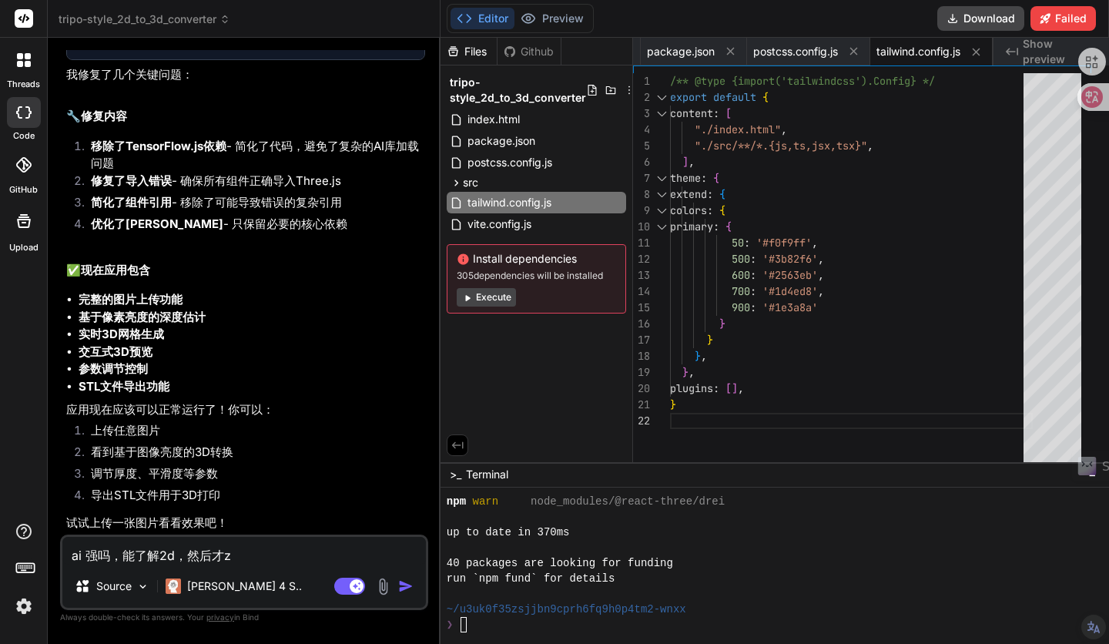
type textarea "x"
type textarea "ai 强吗，能了解2d，然后才[PERSON_NAME]"
type textarea "x"
type textarea "ai 强吗，能了解2d，然后才[PERSON_NAME]"
type textarea "x"
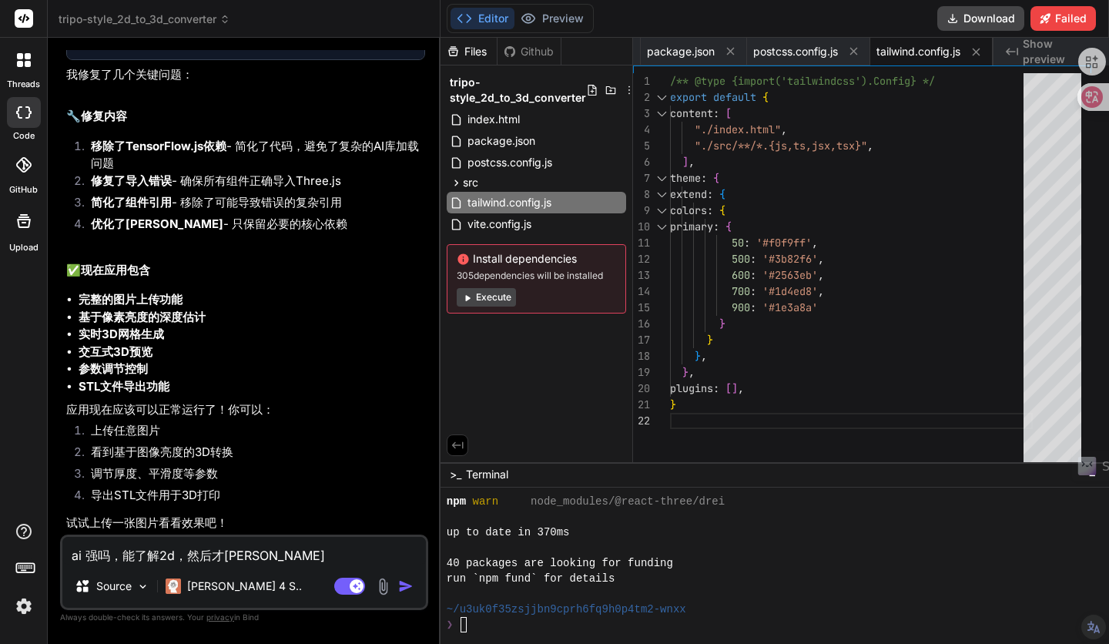
type textarea "ai 强吗，能了解2d，然后才[PERSON_NAME]"
type textarea "x"
type textarea "ai 强吗，能了解2d，然后才转"
type textarea "x"
type textarea "ai 强吗，能了解2d，然后才转3"
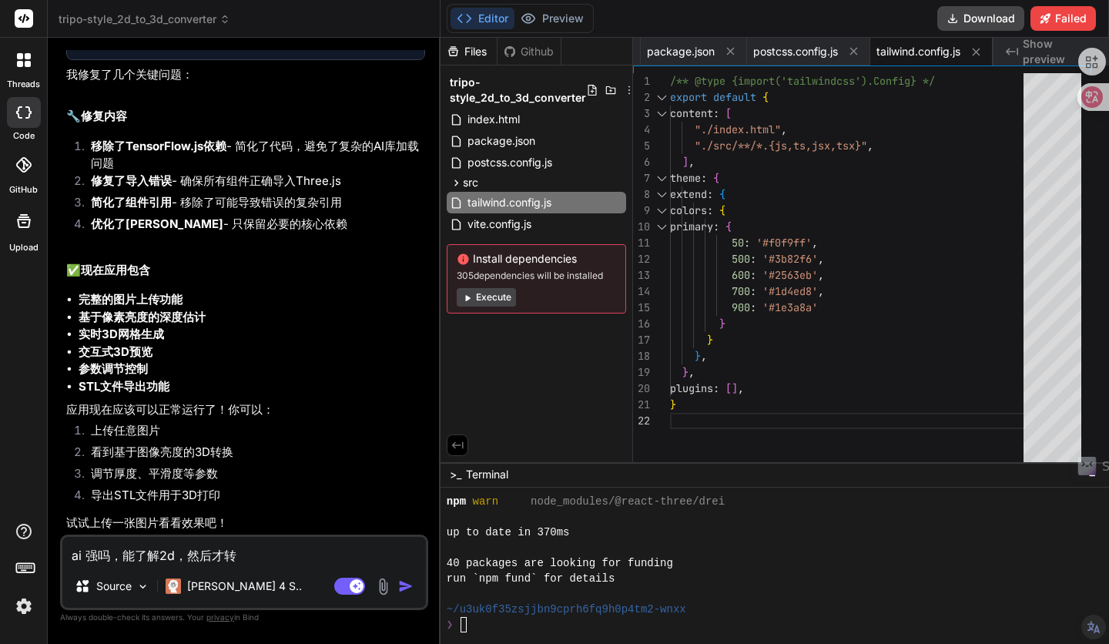
type textarea "x"
type textarea "ai 强吗，能了解2d，然后才转3d"
type textarea "x"
type textarea "ai 强吗，能了解2d，然后才转3dw"
type textarea "x"
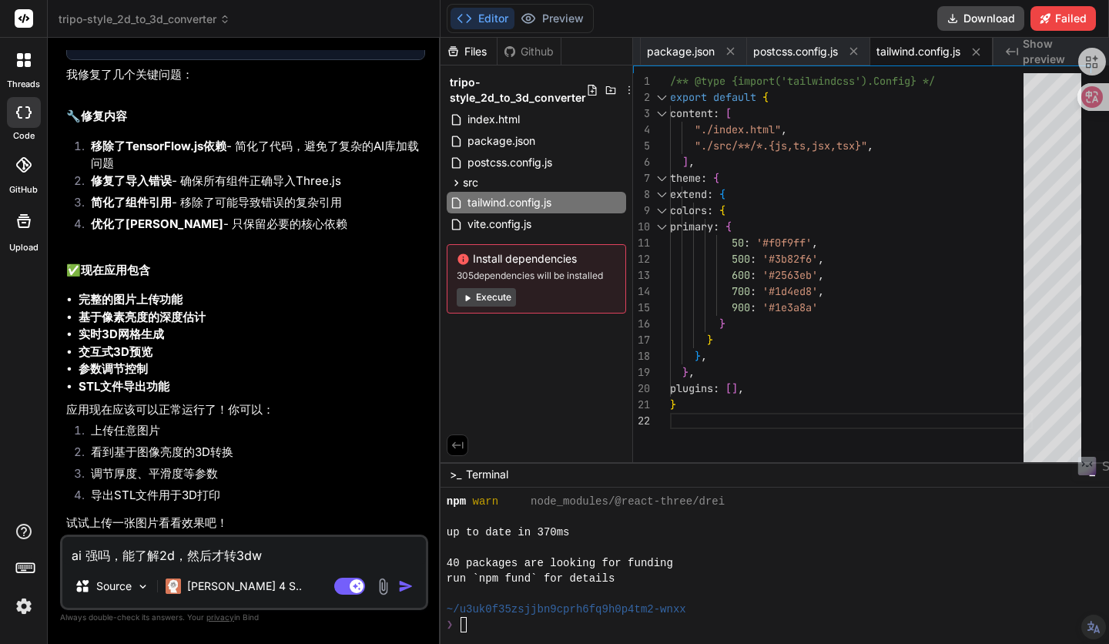
type textarea "ai 强吗，能了解2d，然后才转3dwe"
type textarea "x"
type textarea "ai 强吗，能了解2d，然后才转3dwen"
type textarea "x"
type textarea "ai 强吗，能了解2d，然后才转3dwen't"
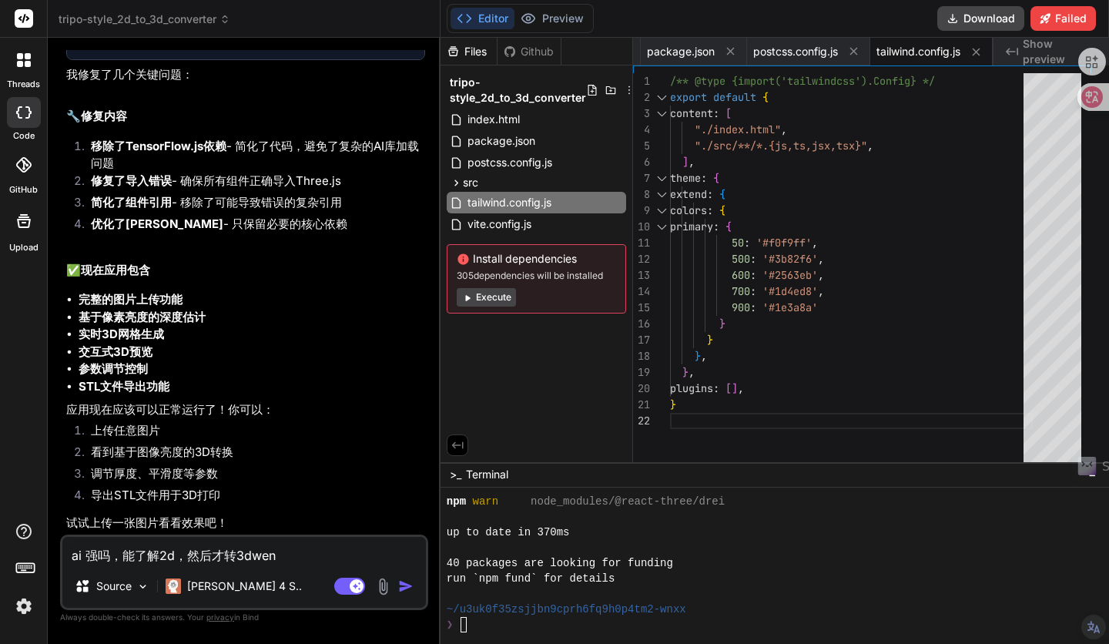
type textarea "x"
type textarea "ai 强吗，能了解2d，然后才转3dwen'ta"
type textarea "x"
type textarea "ai 强吗，能了解2d，然后才转3dwen'tan"
type textarea "x"
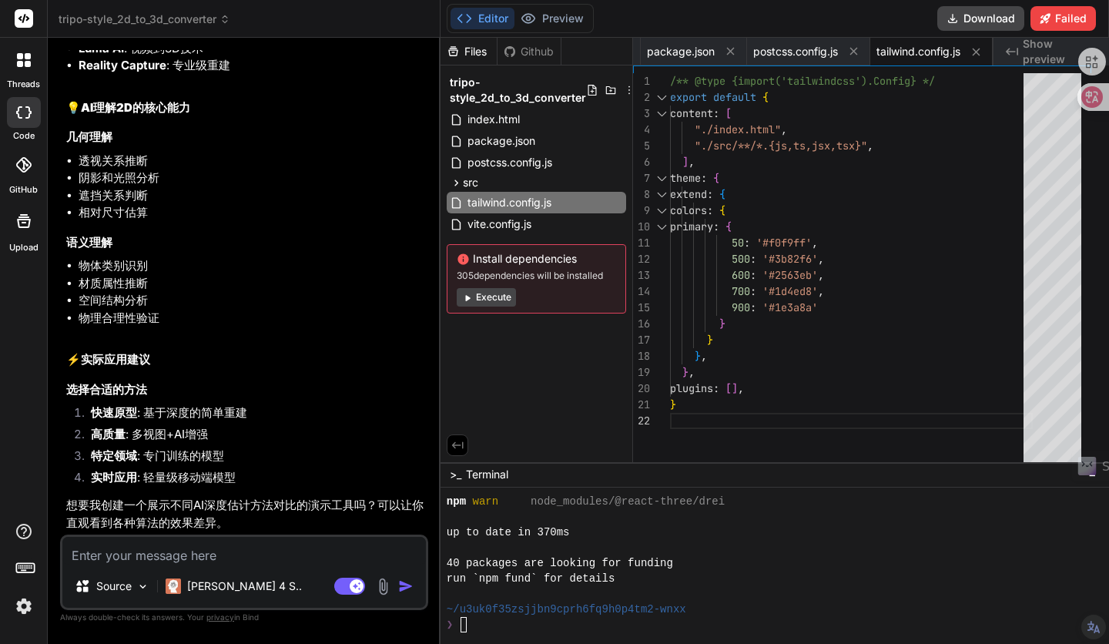
scroll to position [5867, 0]
click at [112, 552] on textarea at bounding box center [243, 551] width 363 height 28
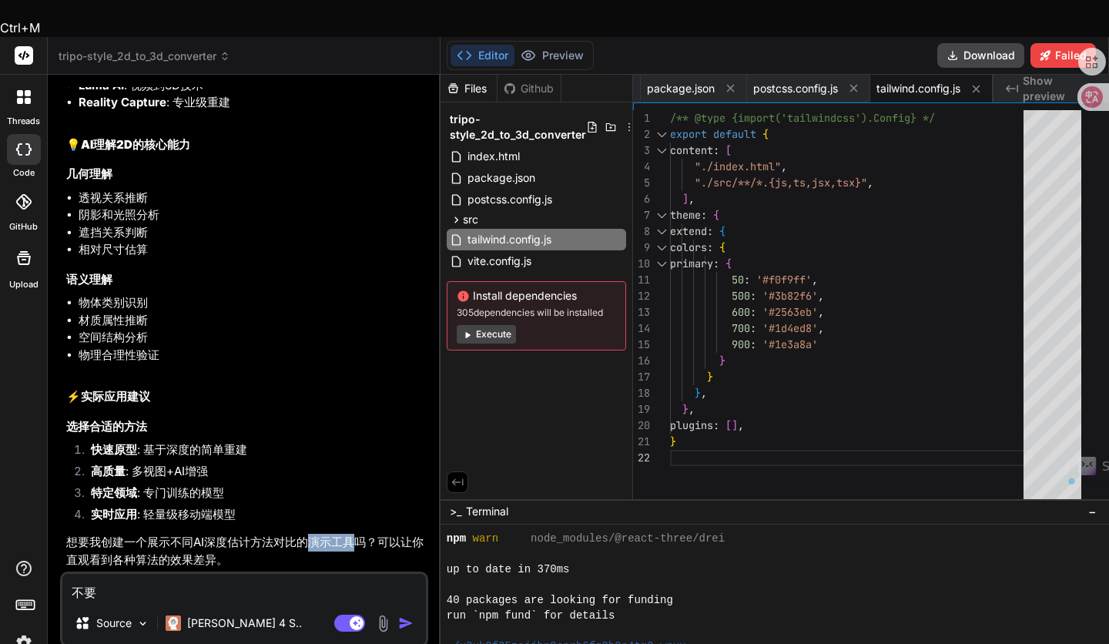
drag, startPoint x: 306, startPoint y: 505, endPoint x: 353, endPoint y: 496, distance: 47.1
copy p "演示工具"
click at [119, 574] on textarea "不要" at bounding box center [243, 588] width 363 height 28
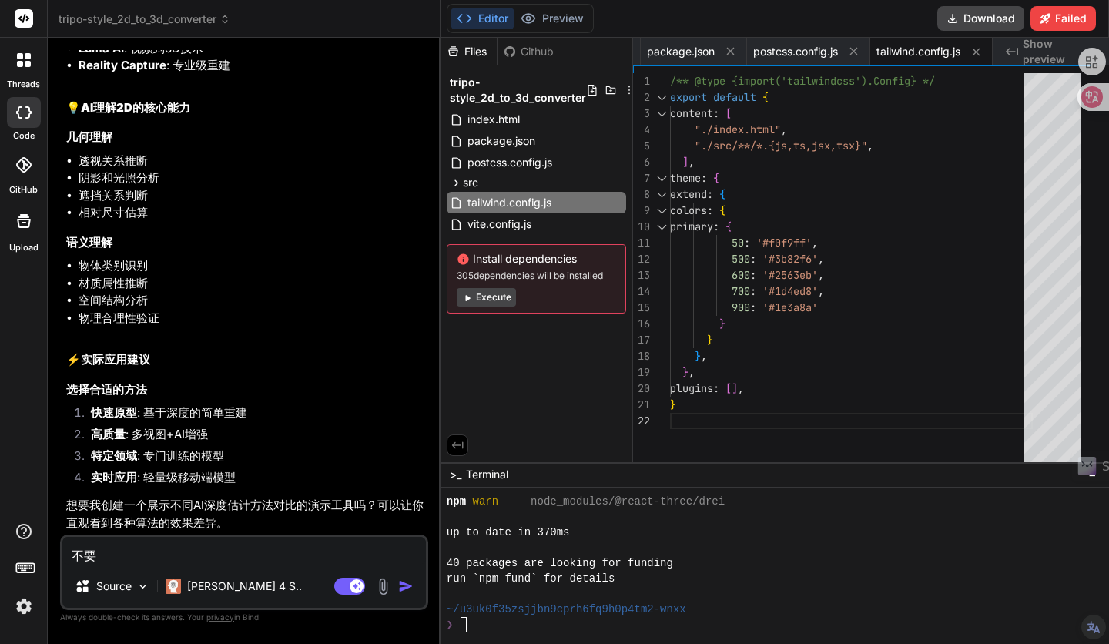
paste textarea "演示工具"
click at [72, 553] on textarea "不要演示工具" at bounding box center [243, 551] width 363 height 28
click at [159, 557] on textarea "我不要演示工具" at bounding box center [243, 551] width 363 height 28
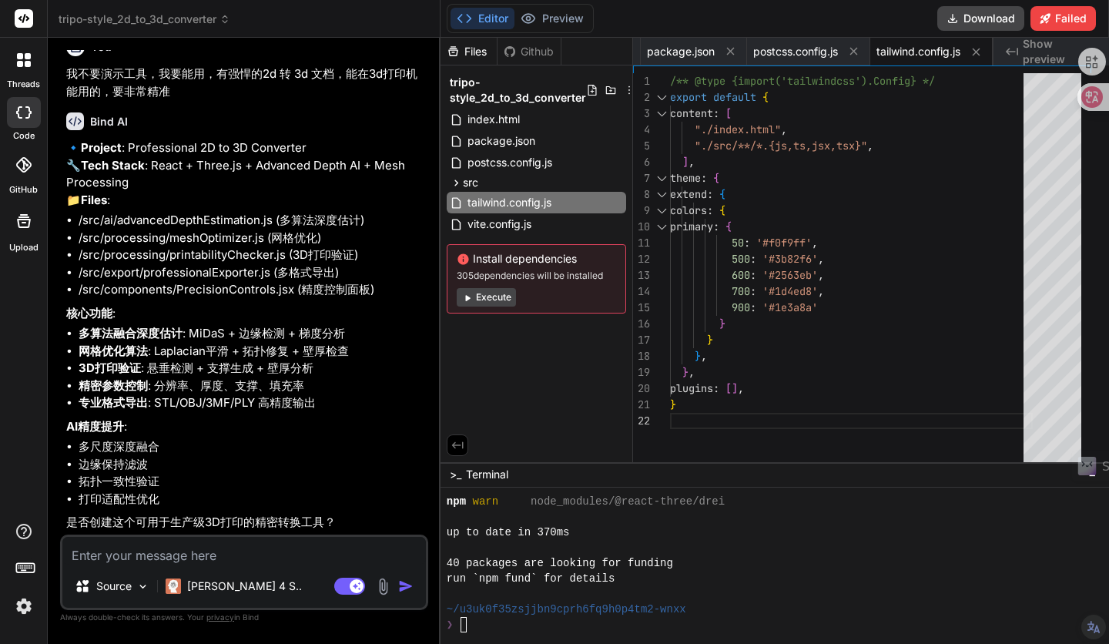
scroll to position [6318, 0]
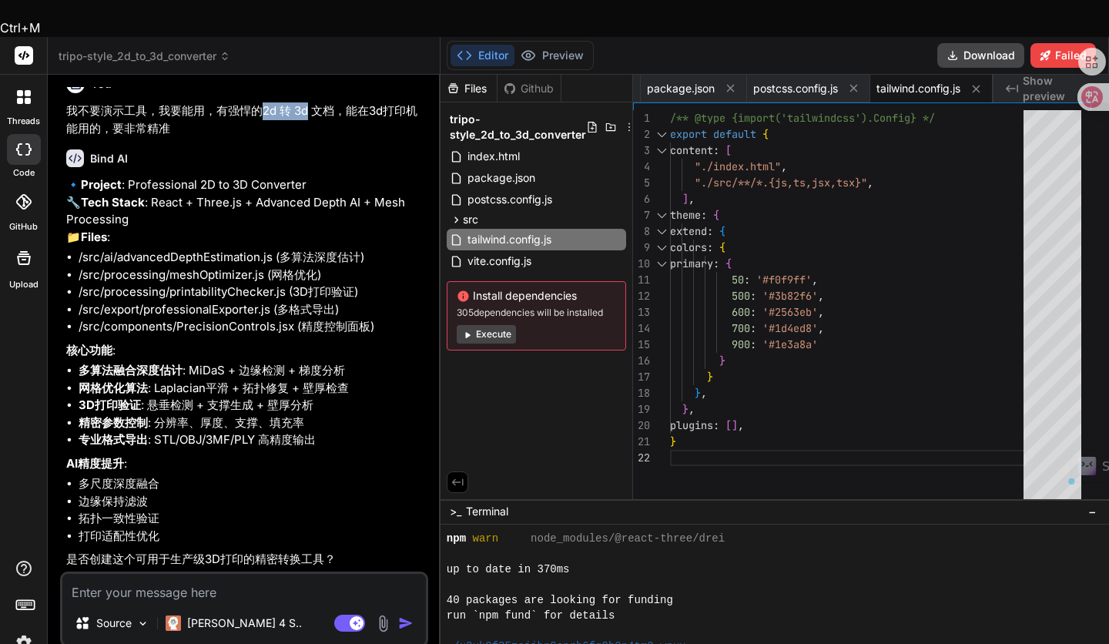
drag, startPoint x: 263, startPoint y: 125, endPoint x: 308, endPoint y: 127, distance: 44.7
click at [308, 127] on p "我不要演示工具，我要能用，有强悍的2d 转 3d 文档，能在3d打印机能用的，要非常精准" at bounding box center [245, 119] width 359 height 35
copy p "2d 转 3d"
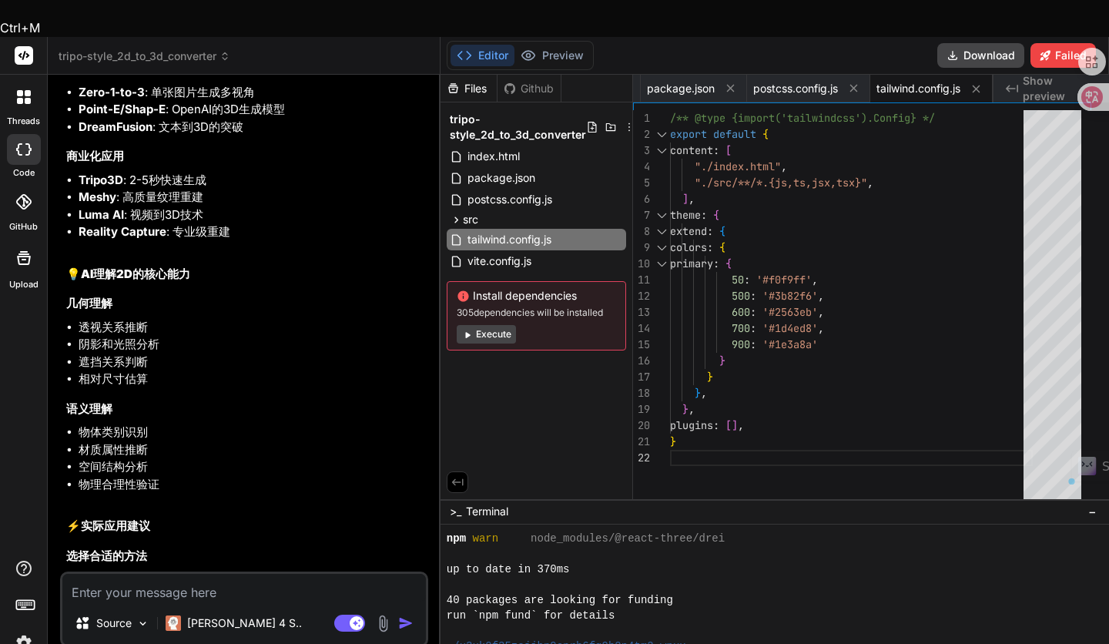
scroll to position [5548, 0]
drag, startPoint x: 79, startPoint y: 332, endPoint x: 210, endPoint y: 343, distance: 132.1
click at [210, 242] on ul "Tripo3D : 2-5秒快速生成 Meshy : 高质量纹理重建 Luma AI : 视频到3D技术 Reality Capture : 专业级重建" at bounding box center [245, 206] width 359 height 69
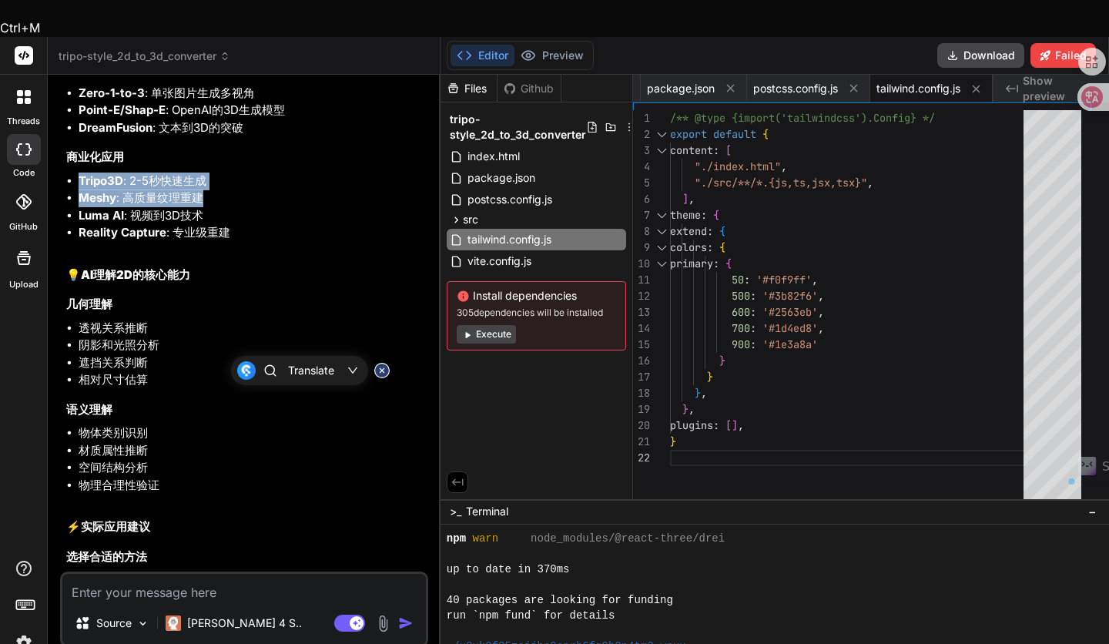
copy ul "Tripo3D : 2-5秒快速生成 Meshy : 高质量纹理重建"
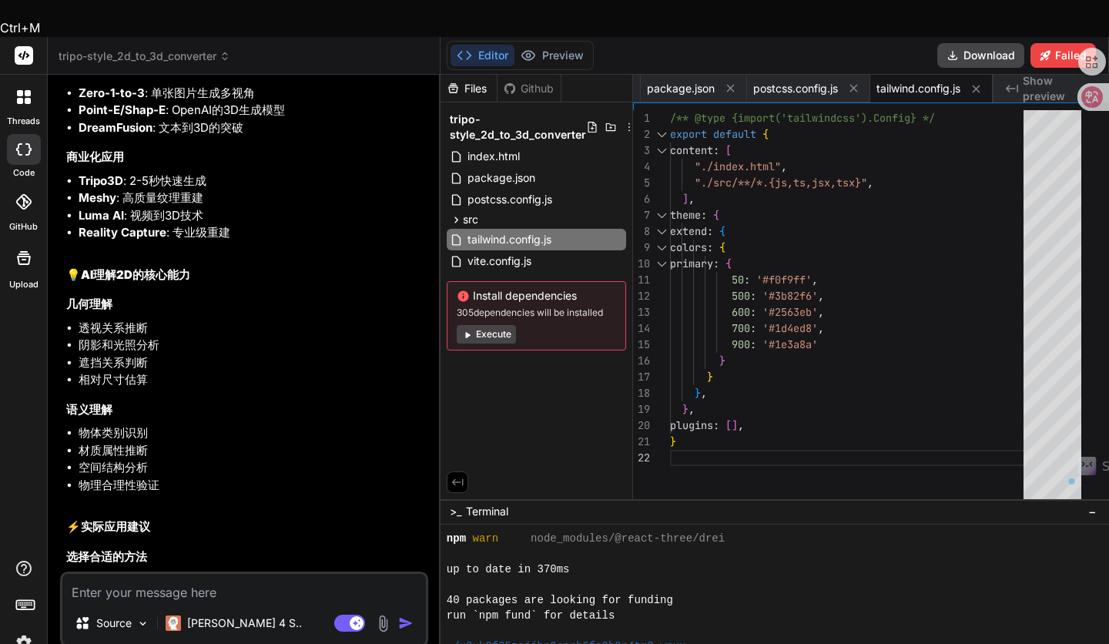
click at [126, 574] on textarea at bounding box center [243, 588] width 363 height 28
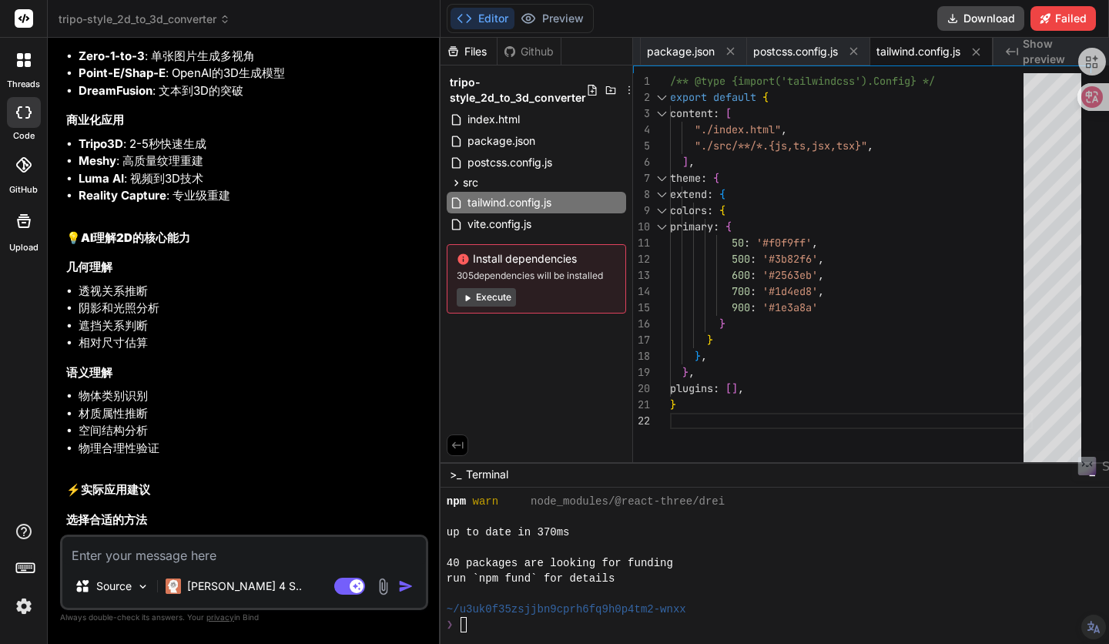
paste textarea "Tripo3D: 2-5秒快速生成 Meshy: 高质量纹理重建"
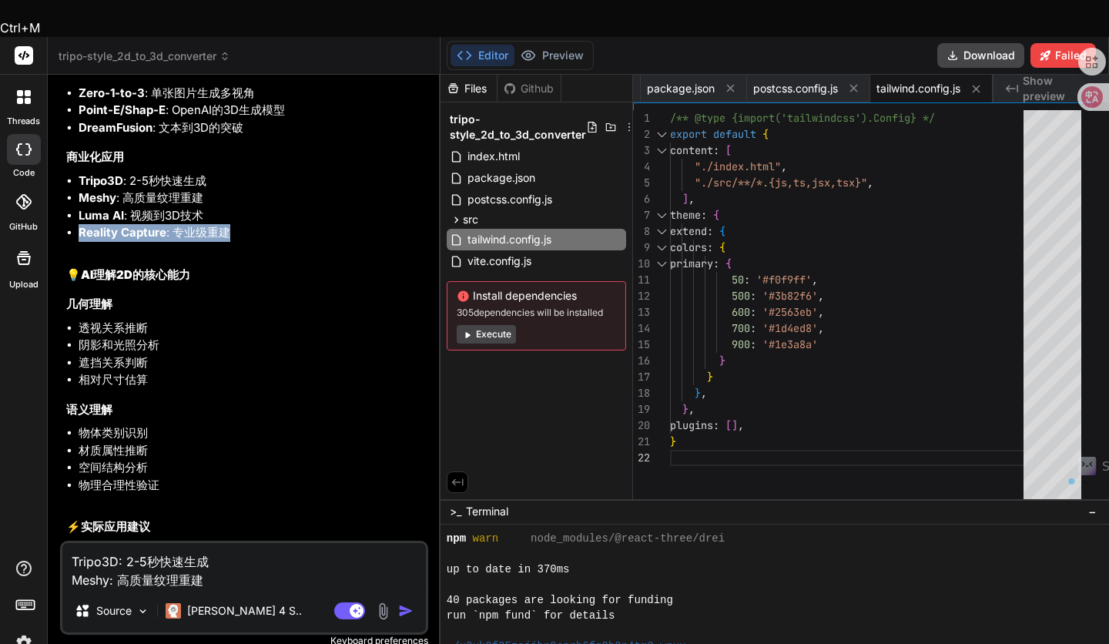
drag, startPoint x: 232, startPoint y: 383, endPoint x: 75, endPoint y: 393, distance: 156.5
click at [75, 242] on ul "Tripo3D : 2-5秒快速生成 Meshy : 高质量纹理重建 Luma AI : 视频到3D技术 Reality Capture : 专业级重建" at bounding box center [245, 206] width 359 height 69
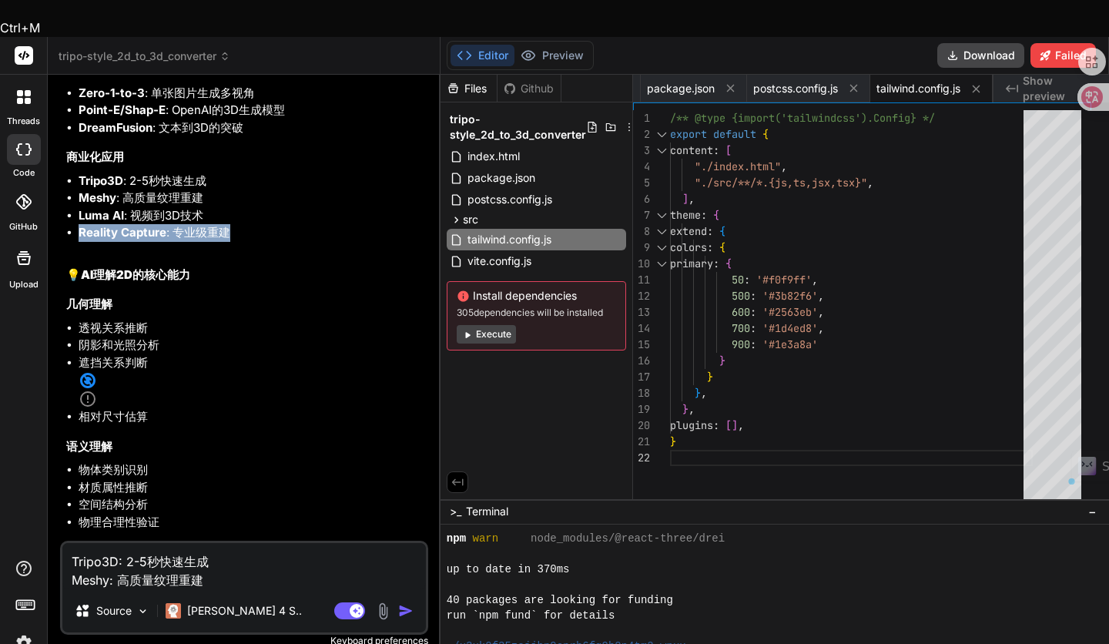
copy li "Reality Capture : 专业级重建"
click at [217, 543] on textarea "Tripo3D: 2-5秒快速生成 Meshy: 高质量纹理重建" at bounding box center [243, 566] width 363 height 46
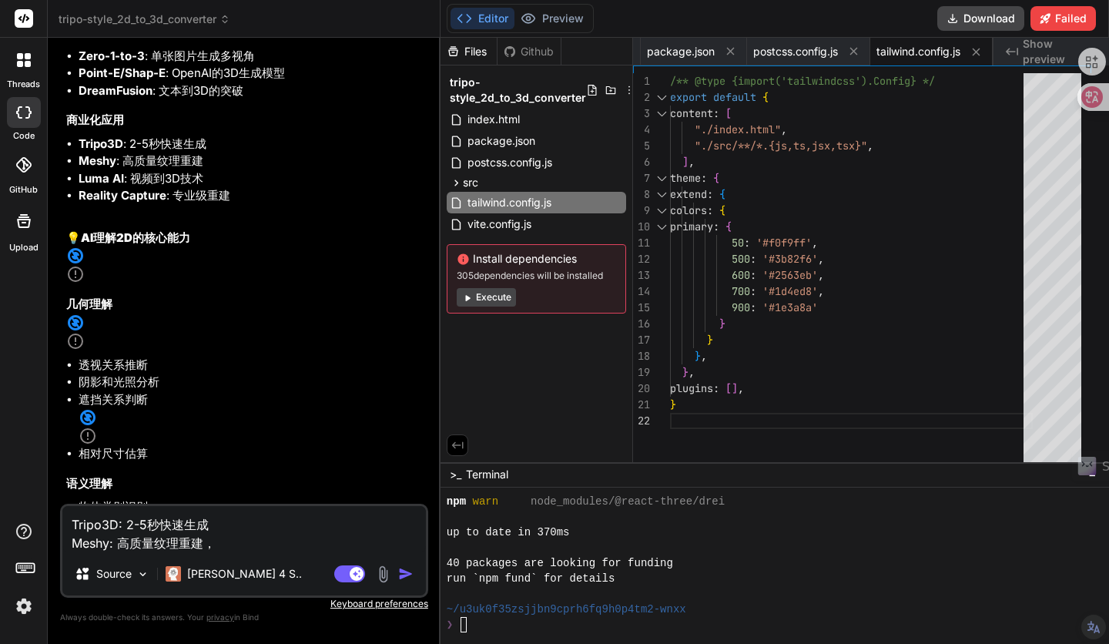
paste textarea "Reality Capture: 专业级重建"
click at [212, 523] on textarea "Tripo3D: 2-5秒快速生成 Meshy: 高质量纹理重建，Reality Capture: 专业级重建" at bounding box center [243, 529] width 363 height 46
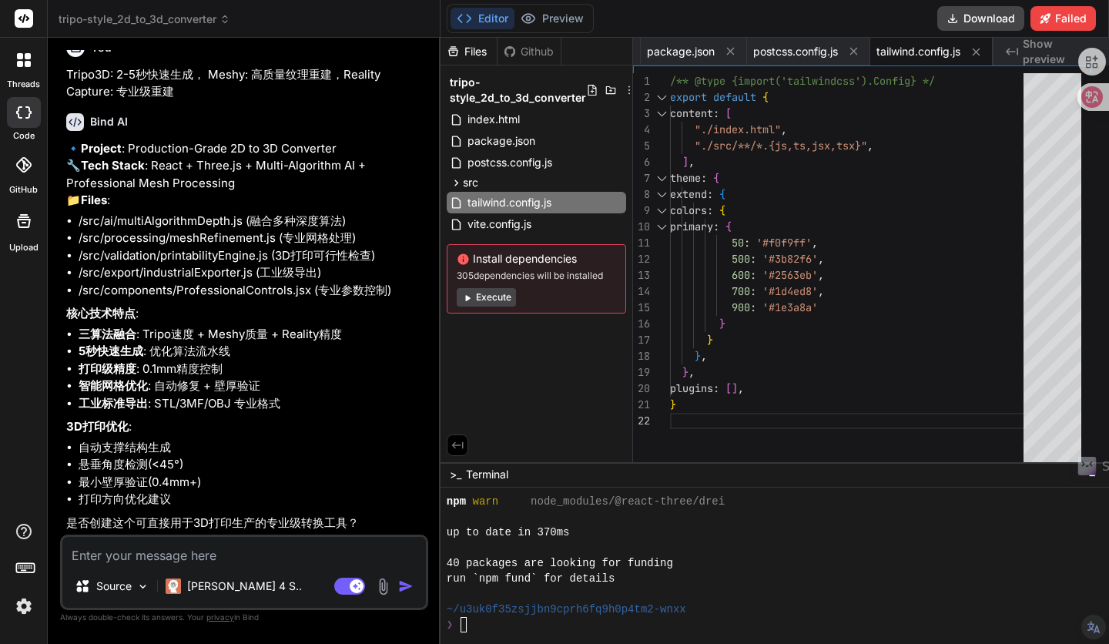
scroll to position [6957, 0]
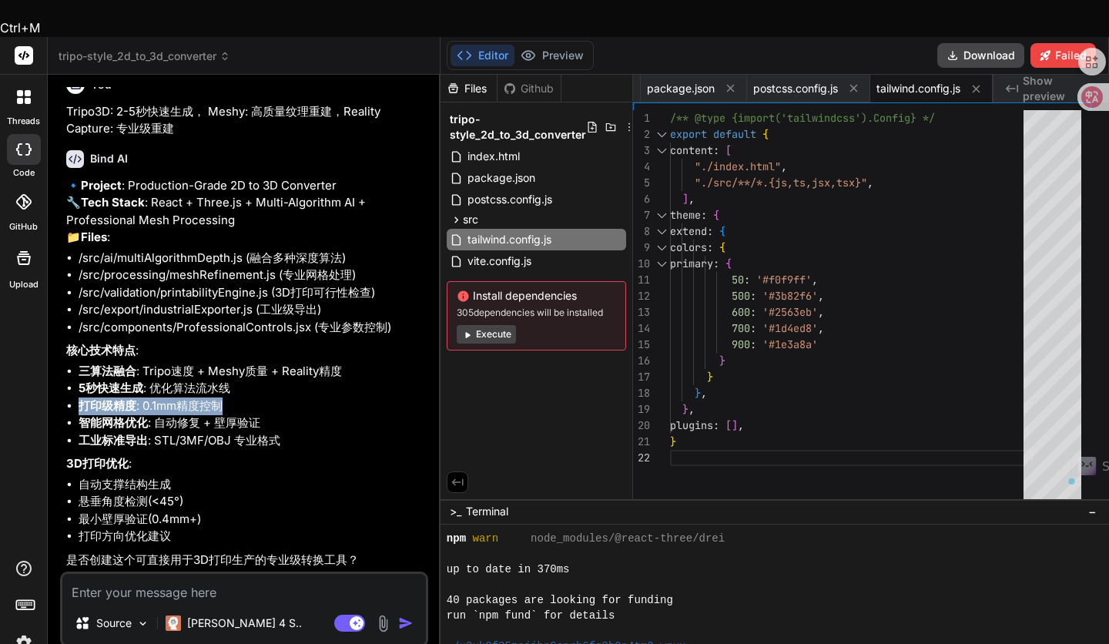
drag, startPoint x: 81, startPoint y: 370, endPoint x: 222, endPoint y: 370, distance: 140.9
click at [222, 397] on li "打印级精度 : 0.1mm精度控制" at bounding box center [252, 406] width 346 height 18
copy li "打印级精度 : 0.1mm精度控制"
click at [129, 574] on textarea at bounding box center [243, 588] width 363 height 28
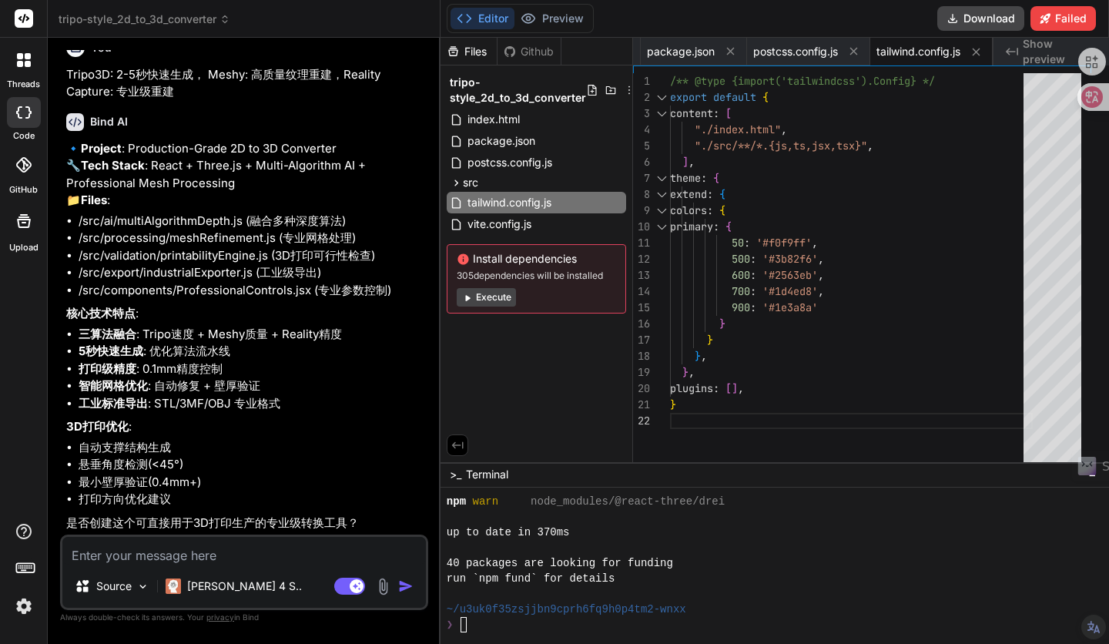
paste textarea "打印级精度: 0.1mm精度控制"
click at [150, 556] on textarea "打印级精度: 0.1mm精度控制" at bounding box center [243, 551] width 363 height 28
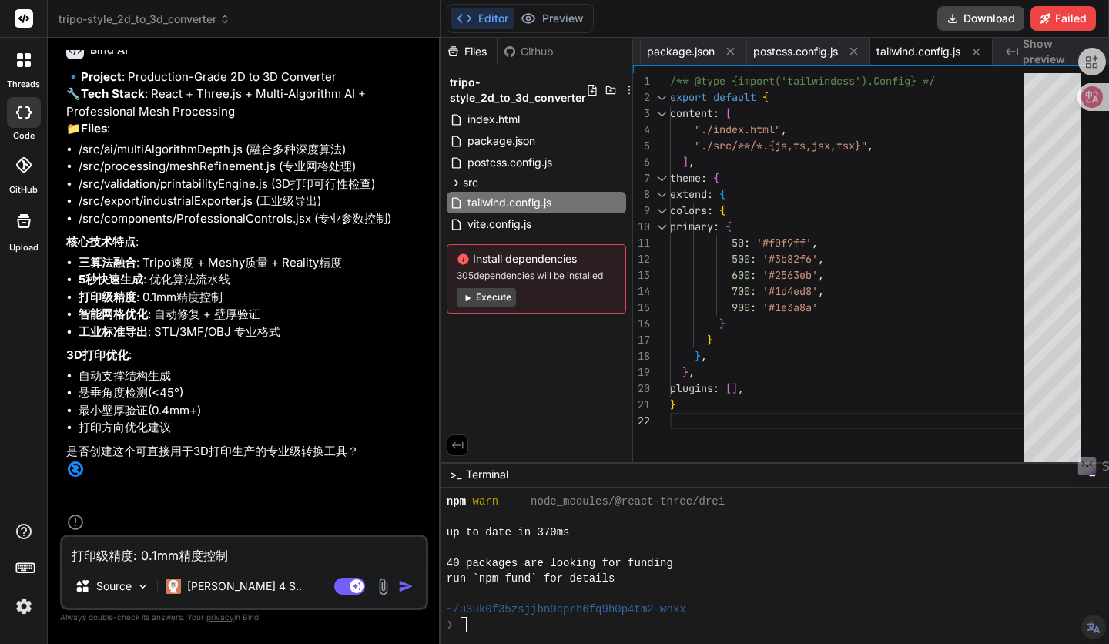
click at [202, 420] on li "最小壁厚验证(0.4mm+)" at bounding box center [252, 411] width 346 height 18
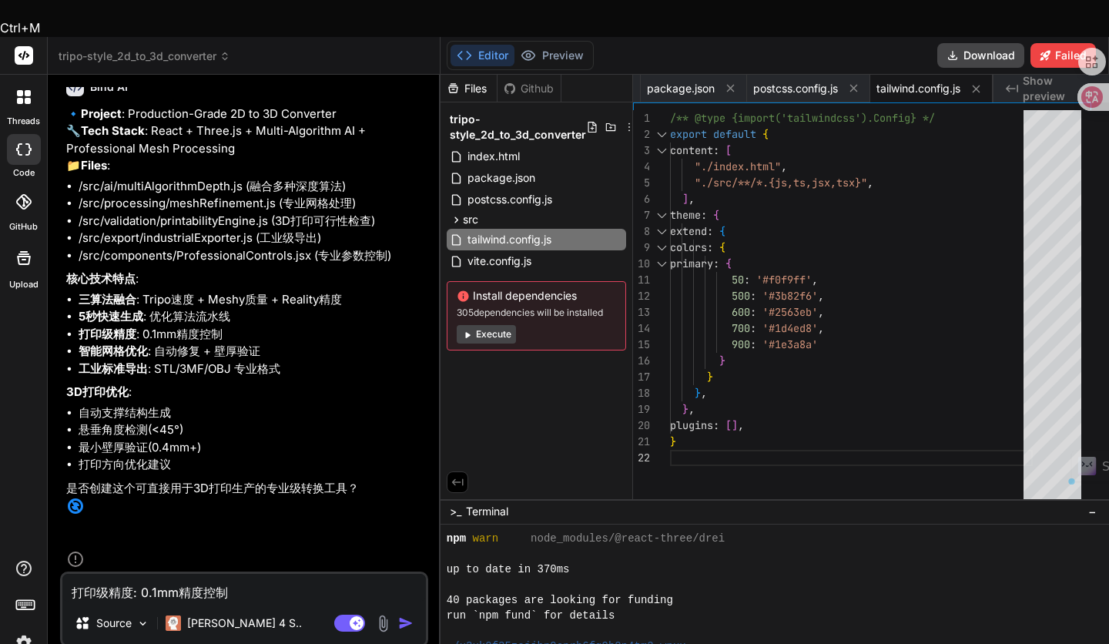
drag, startPoint x: 247, startPoint y: 553, endPoint x: 38, endPoint y: 553, distance: 208.6
click at [38, 553] on div "threads code GitHub Upload tripo-style_2d_to_3d_converter Created with Pixso. B…" at bounding box center [554, 359] width 1109 height 644
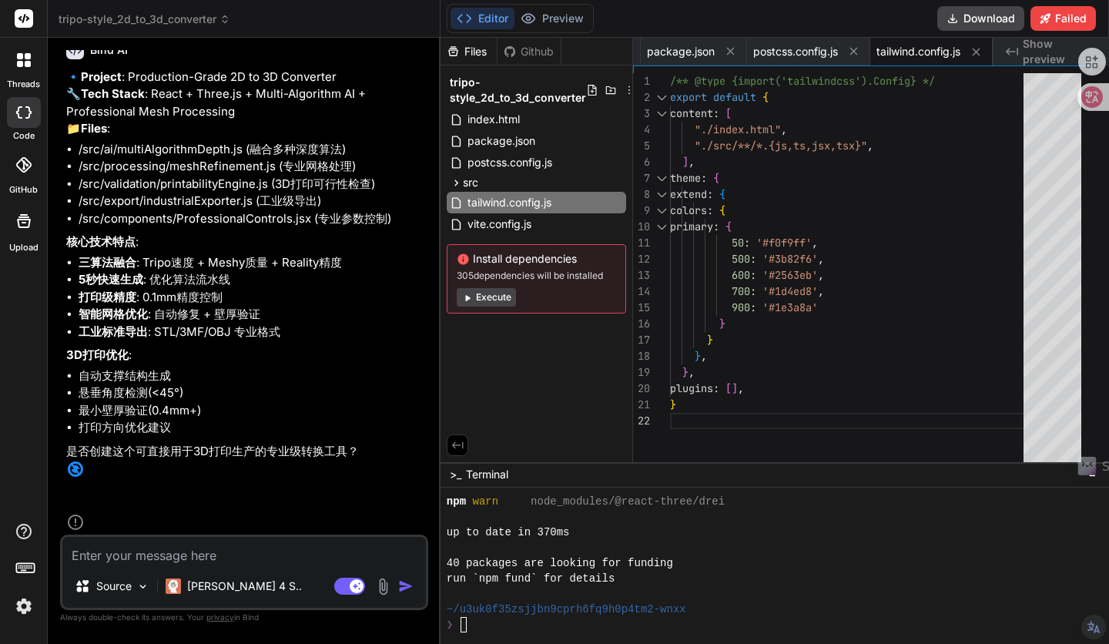
click at [155, 560] on textarea at bounding box center [243, 551] width 363 height 28
click at [79, 556] on textarea "哦我要2的照片转3d模型" at bounding box center [243, 551] width 363 height 28
click at [131, 553] on textarea "重点在我要2的照片转3d模型" at bounding box center [243, 551] width 363 height 28
click at [201, 556] on textarea "重点在2d照片转3d模型" at bounding box center [243, 551] width 363 height 28
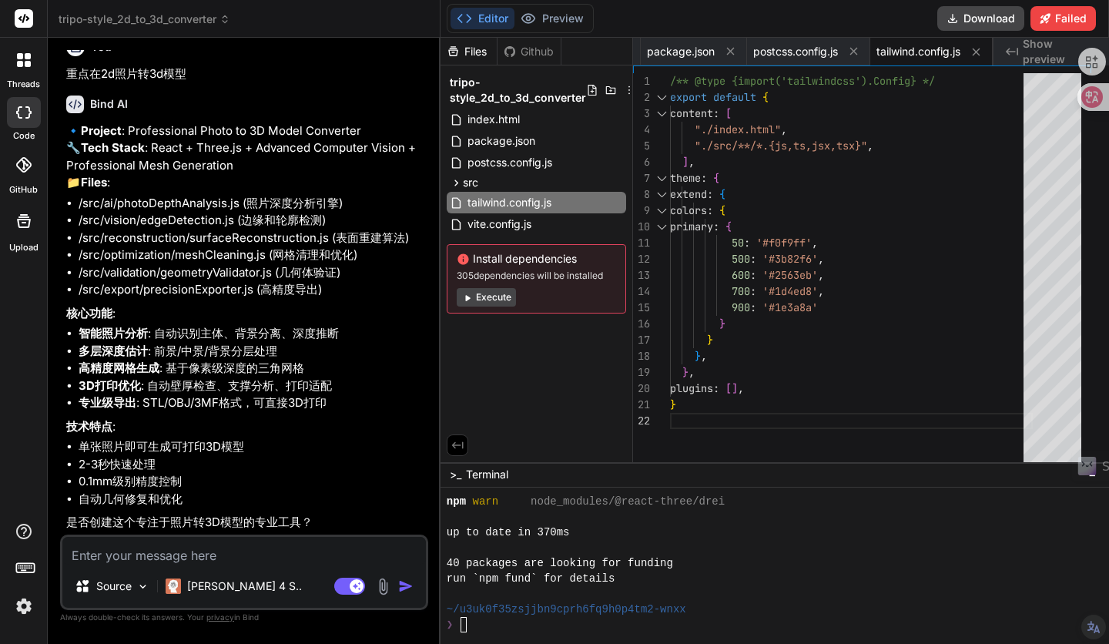
scroll to position [7530, 0]
click at [149, 552] on textarea at bounding box center [243, 551] width 363 height 28
click at [71, 559] on textarea "要用什么软体才能打开来用" at bounding box center [243, 551] width 363 height 28
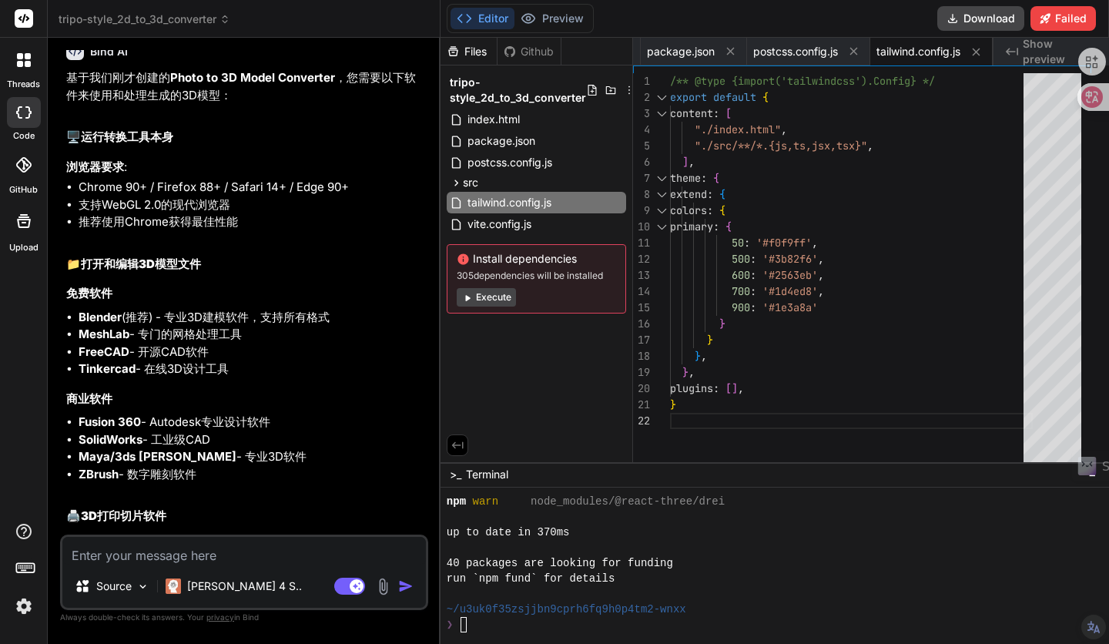
scroll to position [7892, 0]
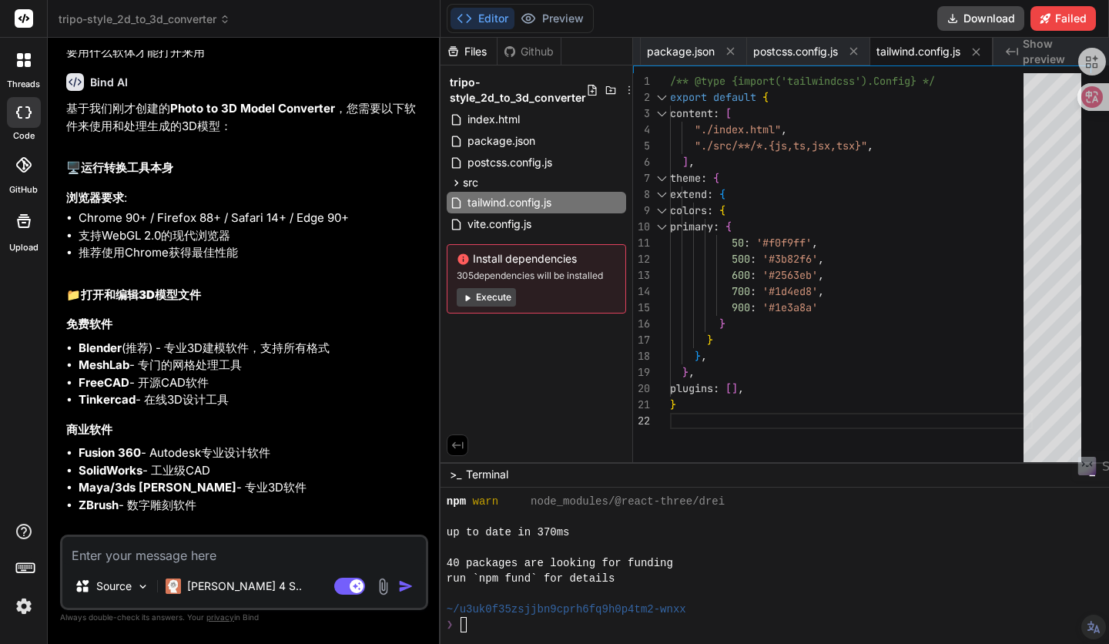
click at [101, 551] on textarea at bounding box center [243, 551] width 363 height 28
click at [296, 558] on textarea "不用开始制作，小心编码，要完整无误的" at bounding box center [243, 551] width 363 height 28
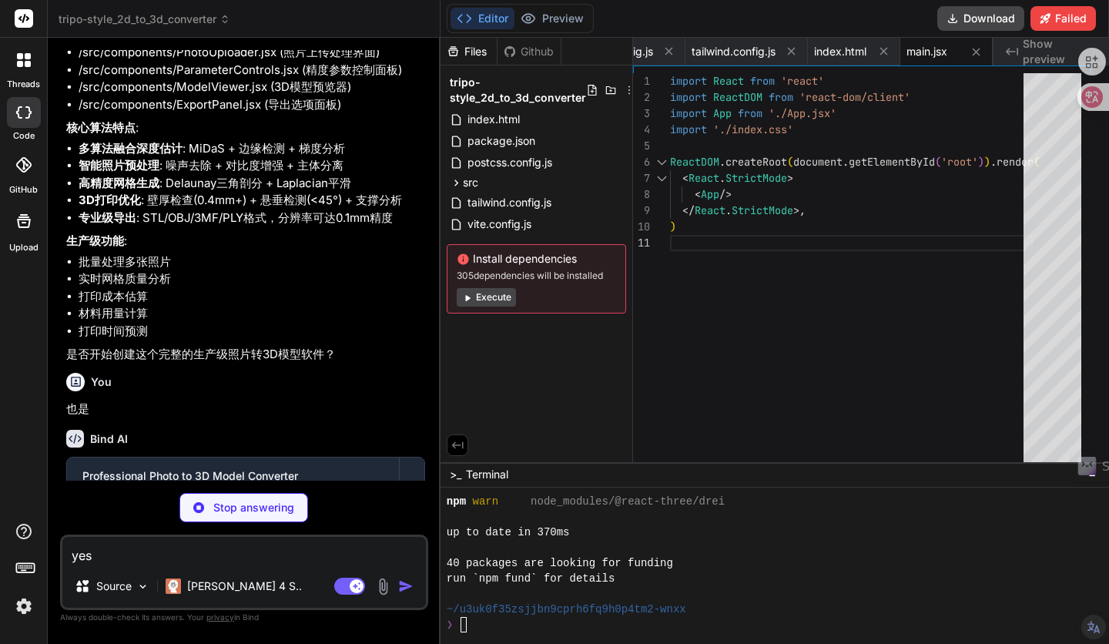
scroll to position [0, 687]
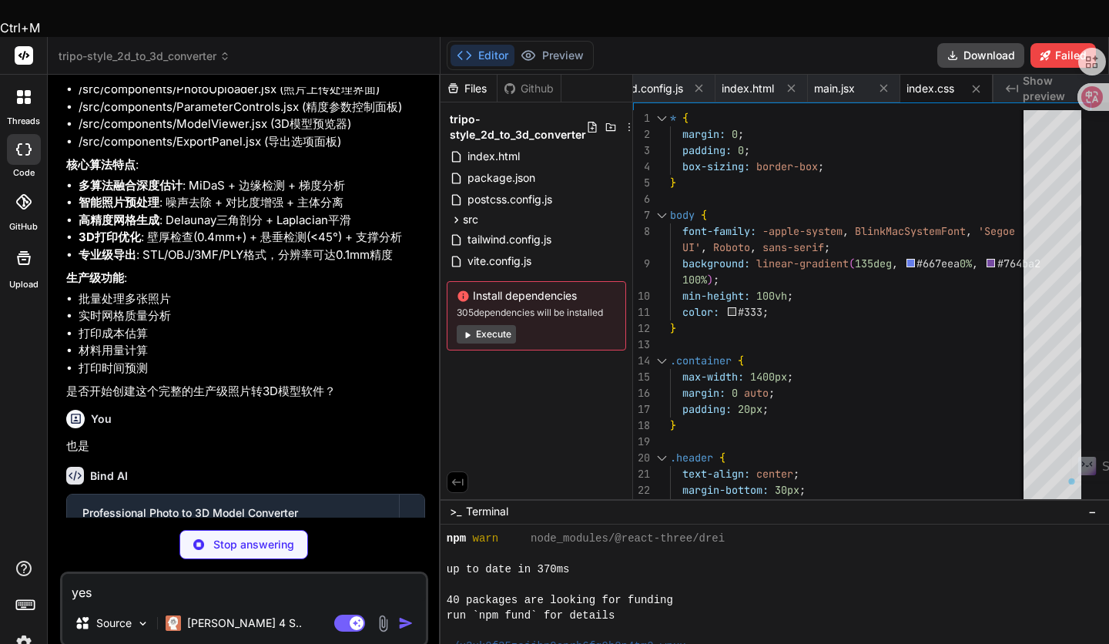
drag, startPoint x: 248, startPoint y: 234, endPoint x: 237, endPoint y: 233, distance: 10.8
click at [237, 82] on li "/src/export/precisionExporter.js (多格式高精度导出)" at bounding box center [252, 73] width 346 height 18
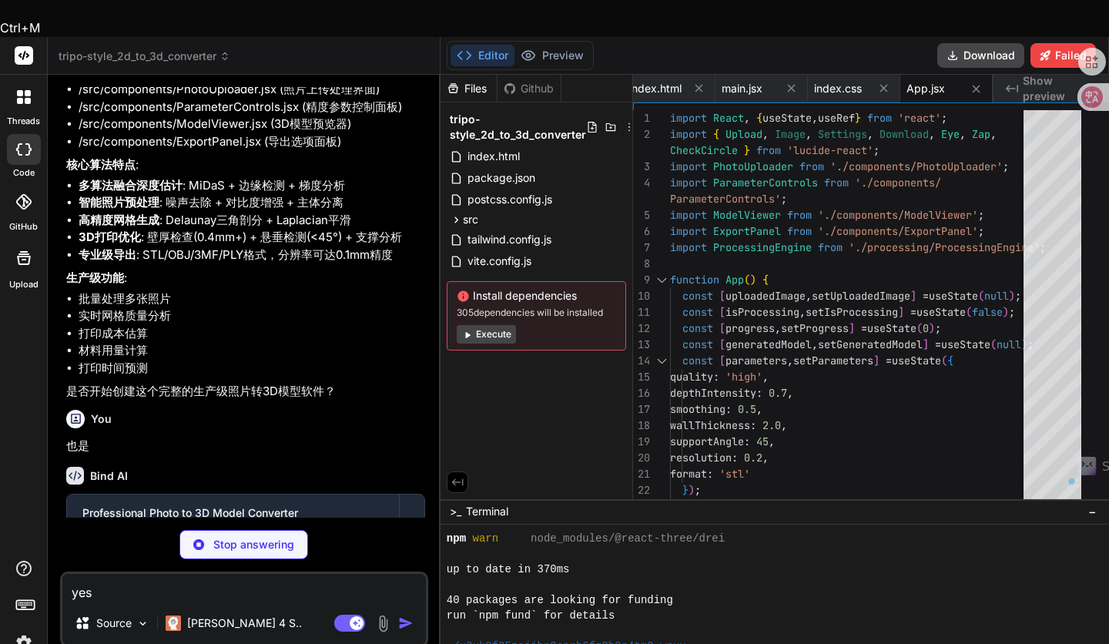
copy li ".js"
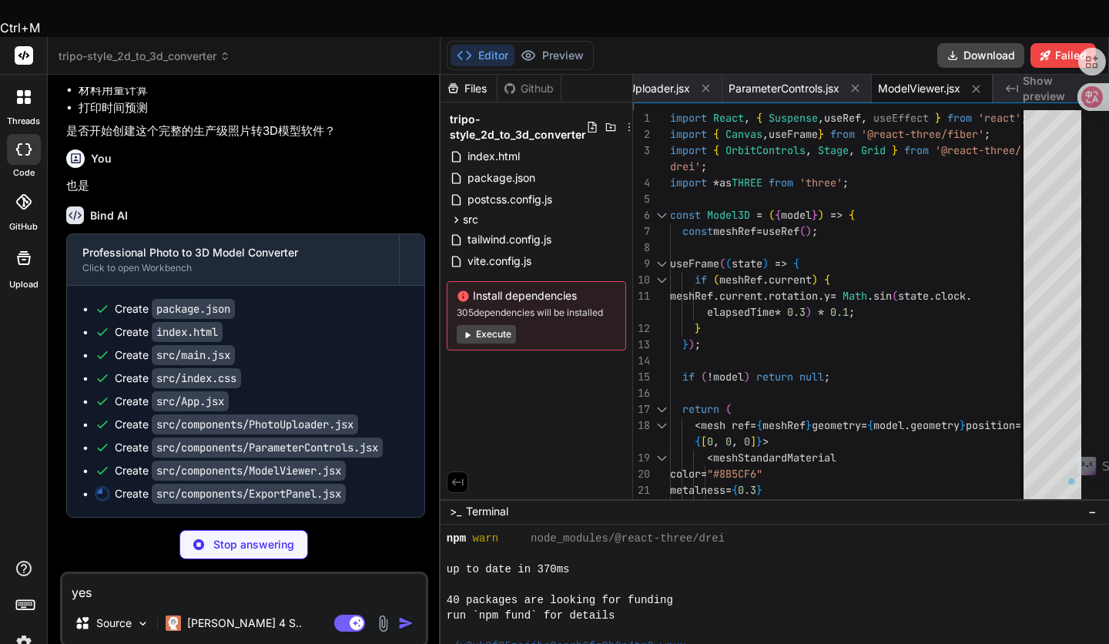
scroll to position [9751, 0]
click at [507, 147] on span "index.html" at bounding box center [493, 156] width 55 height 18
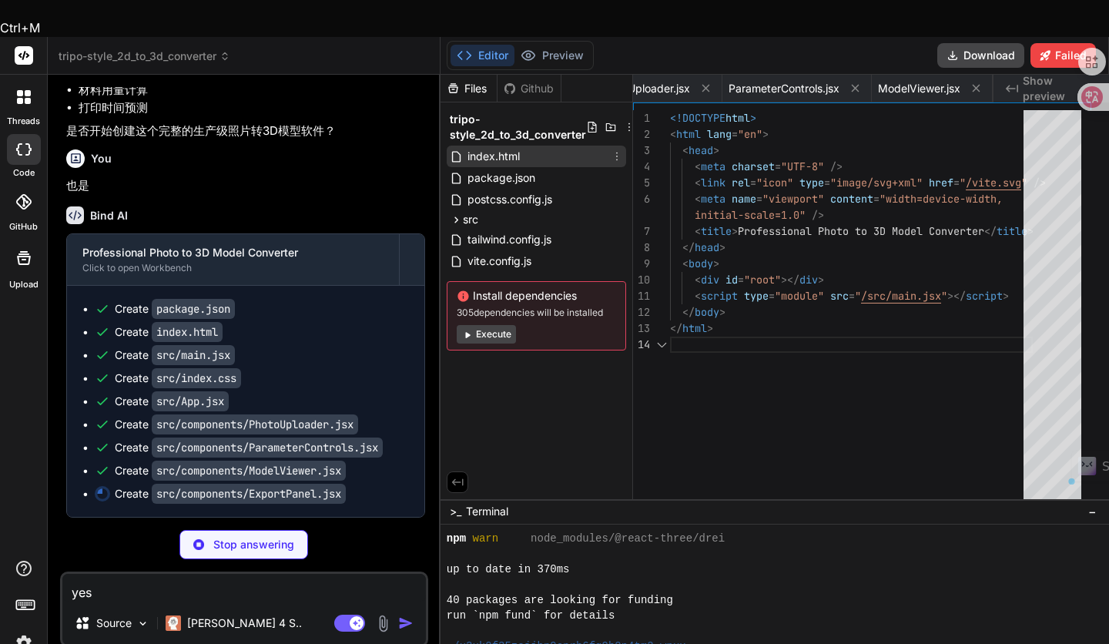
scroll to position [0, 752]
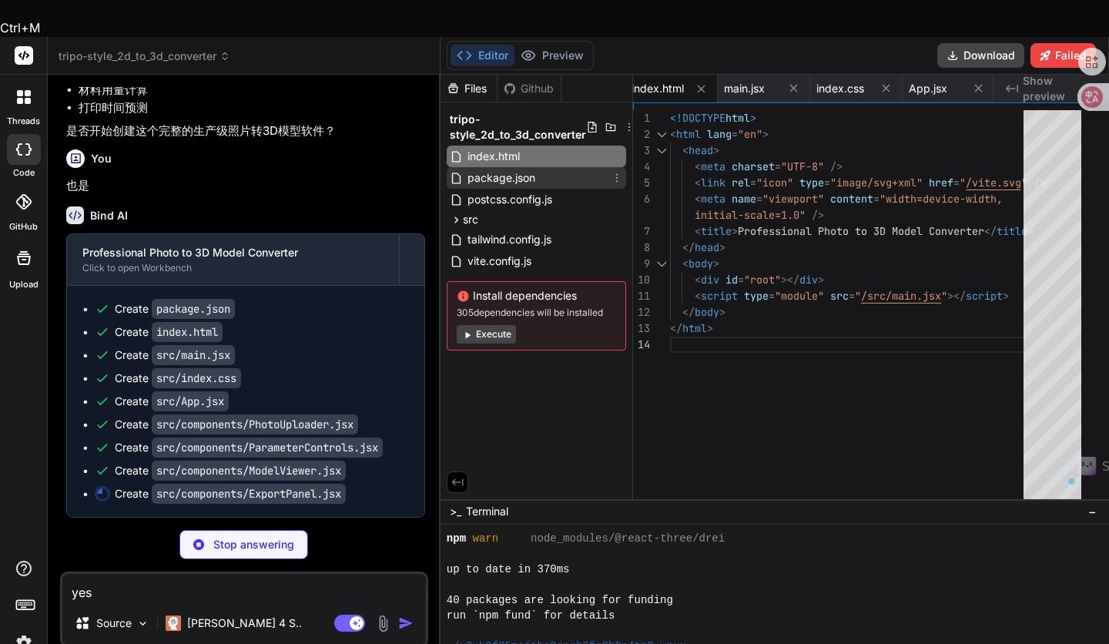
click at [507, 169] on span "package.json" at bounding box center [501, 178] width 71 height 18
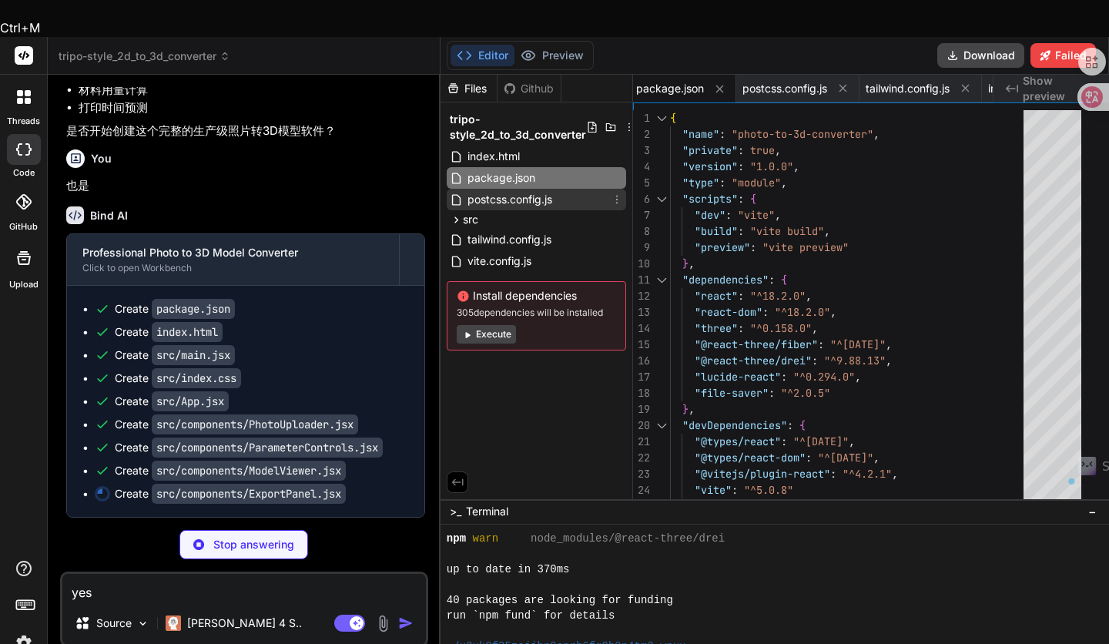
click at [534, 190] on span "postcss.config.js" at bounding box center [510, 199] width 88 height 18
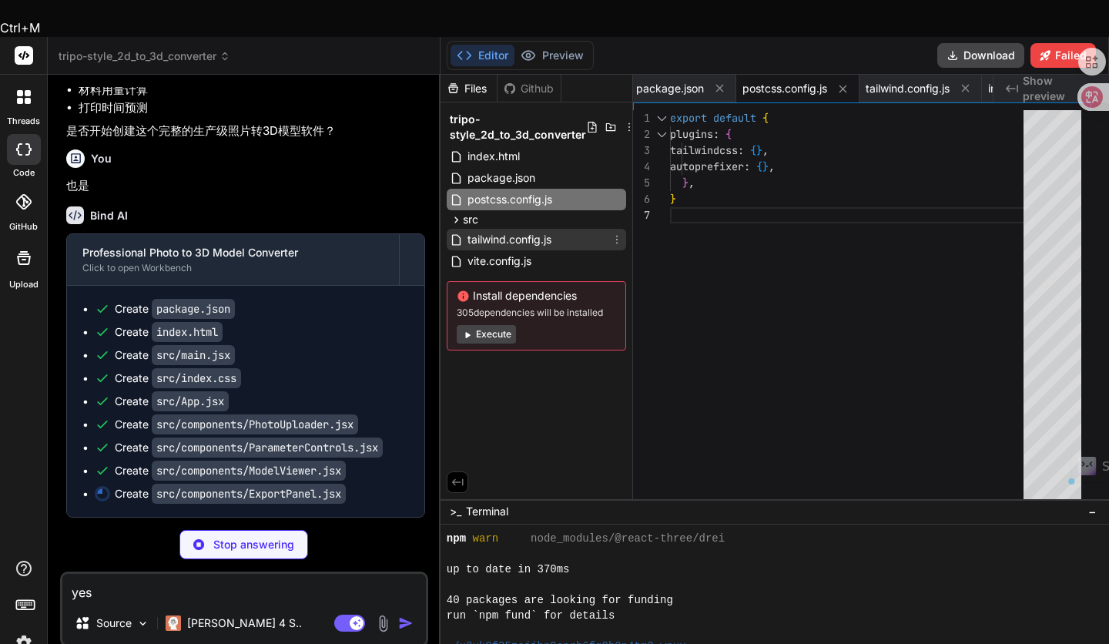
click at [487, 230] on span "tailwind.config.js" at bounding box center [509, 239] width 87 height 18
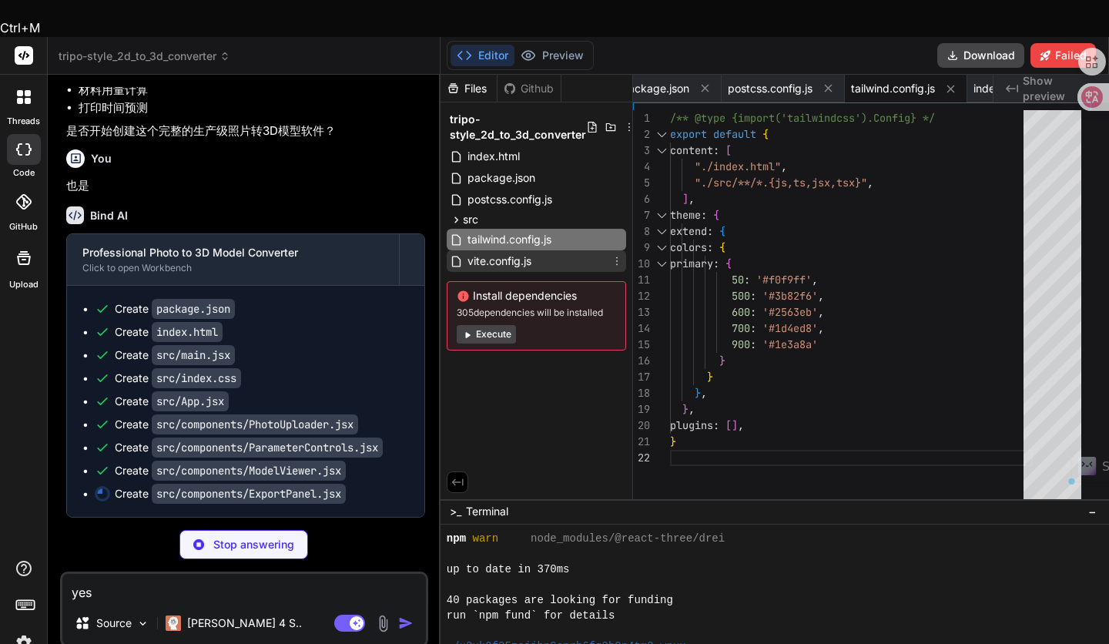
click at [520, 252] on span "vite.config.js" at bounding box center [499, 261] width 67 height 18
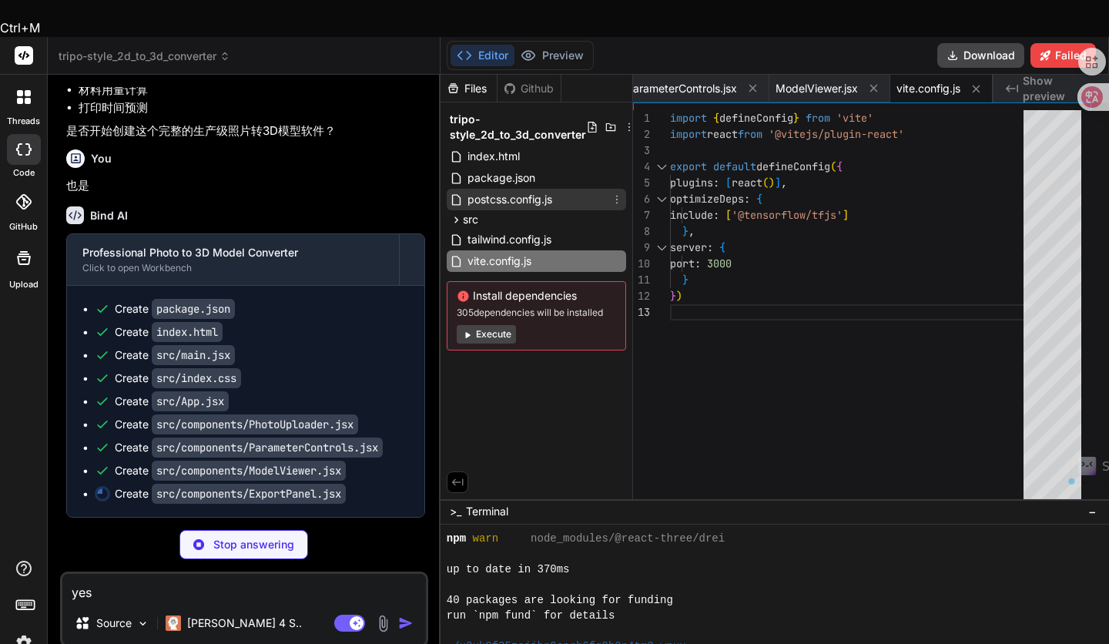
click at [552, 190] on span "postcss.config.js" at bounding box center [510, 199] width 88 height 18
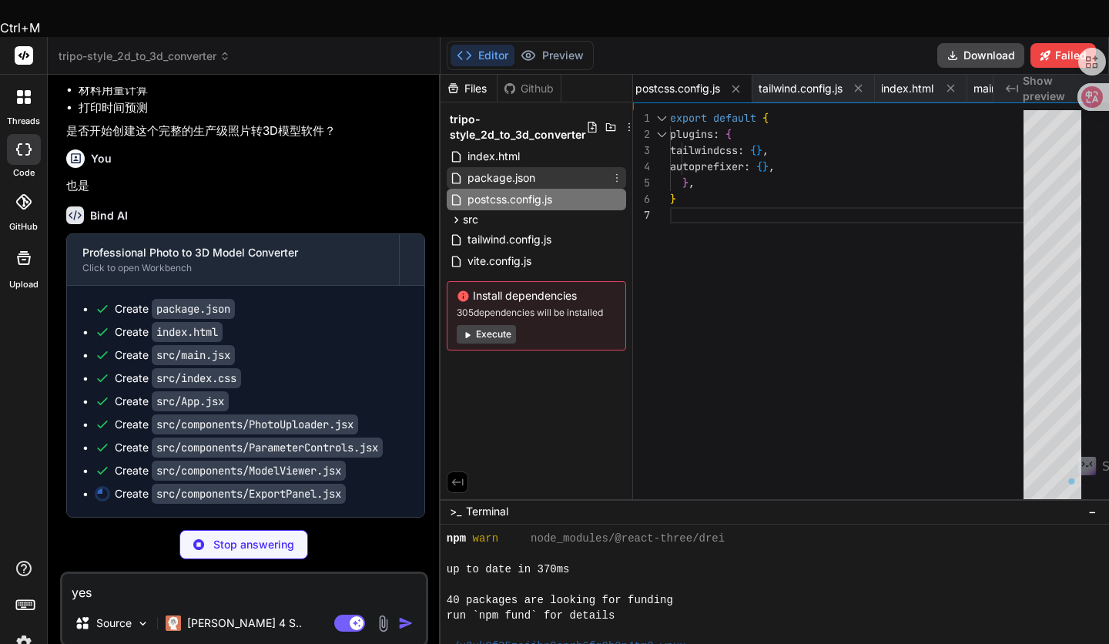
click at [522, 169] on span "package.json" at bounding box center [501, 178] width 71 height 18
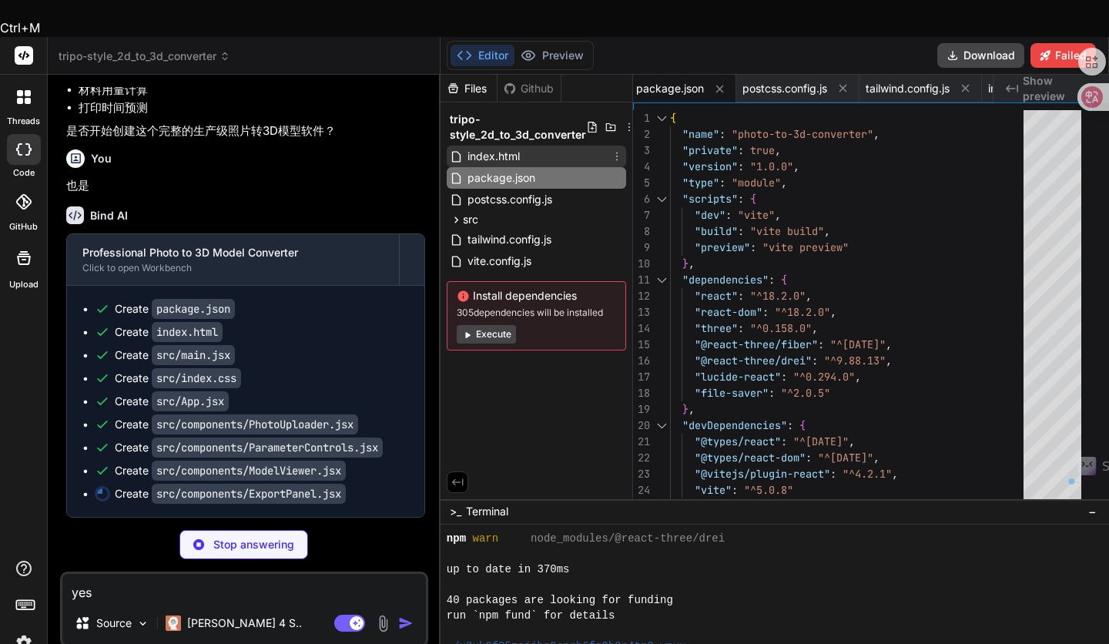
click at [517, 147] on span "index.html" at bounding box center [493, 156] width 55 height 18
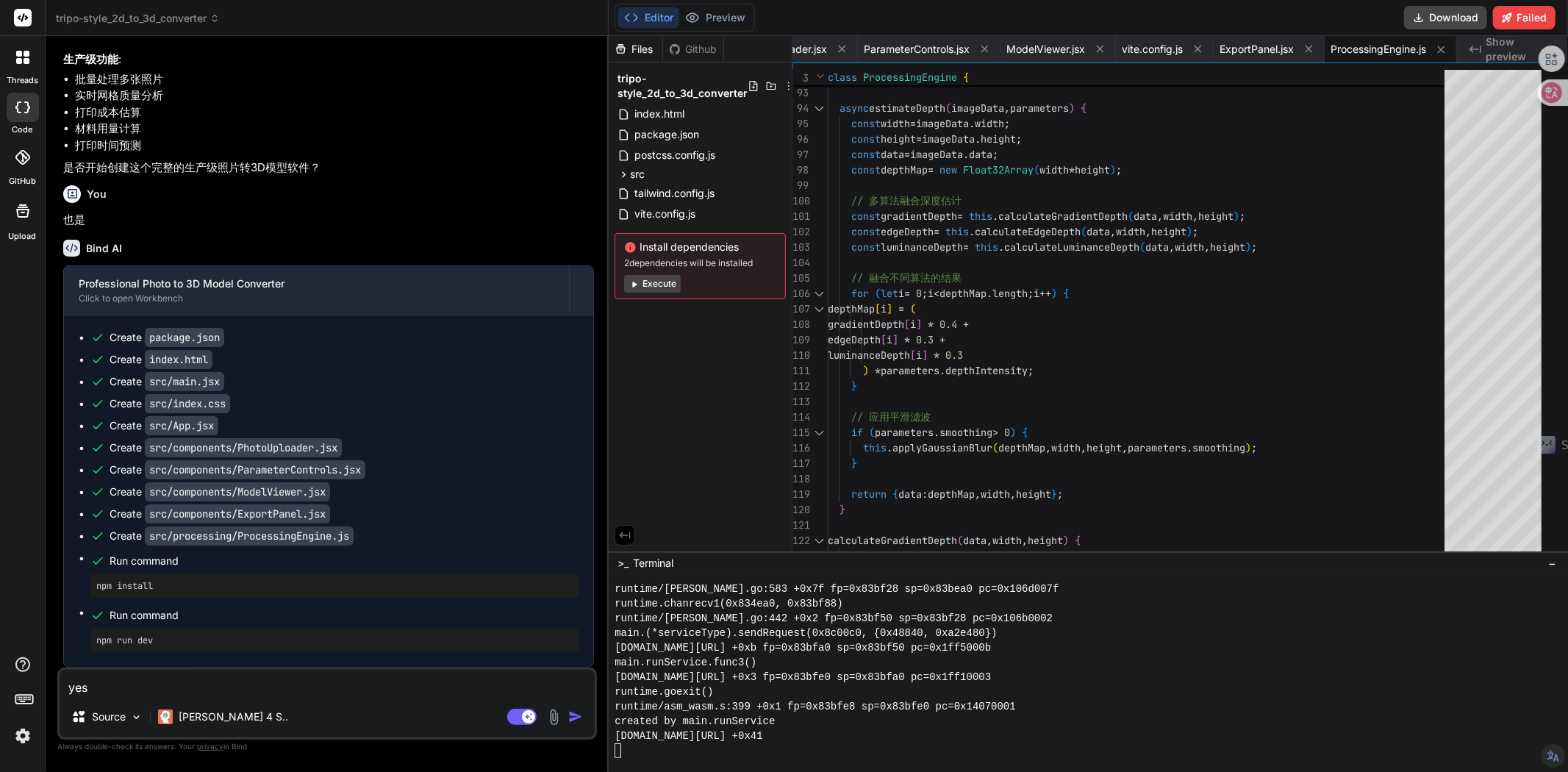
scroll to position [8994, 0]
click at [660, 287] on button "Execute" at bounding box center [652, 284] width 56 height 17
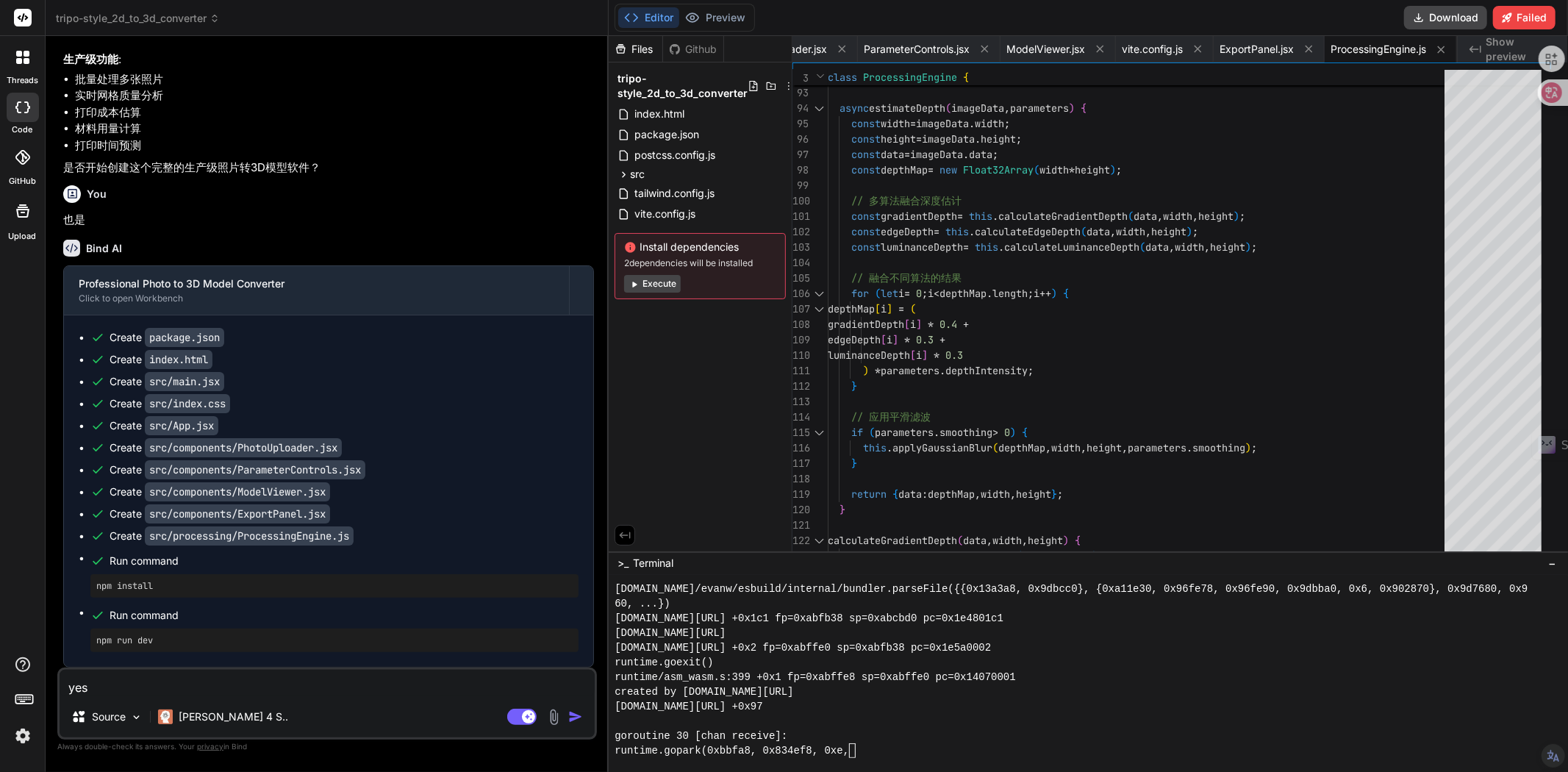
scroll to position [8677, 0]
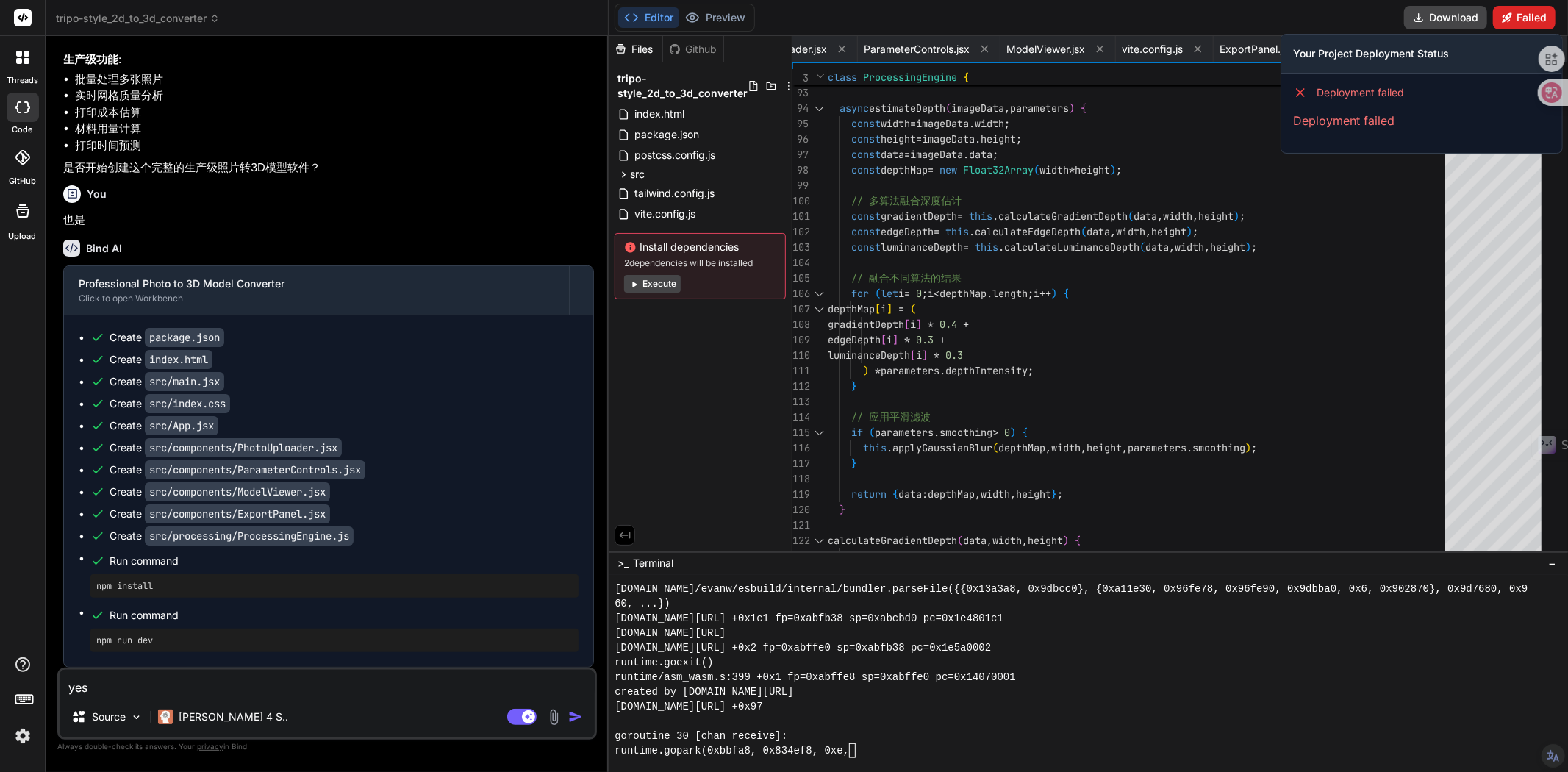
click at [1058, 19] on button "Failed" at bounding box center [1524, 17] width 62 height 24
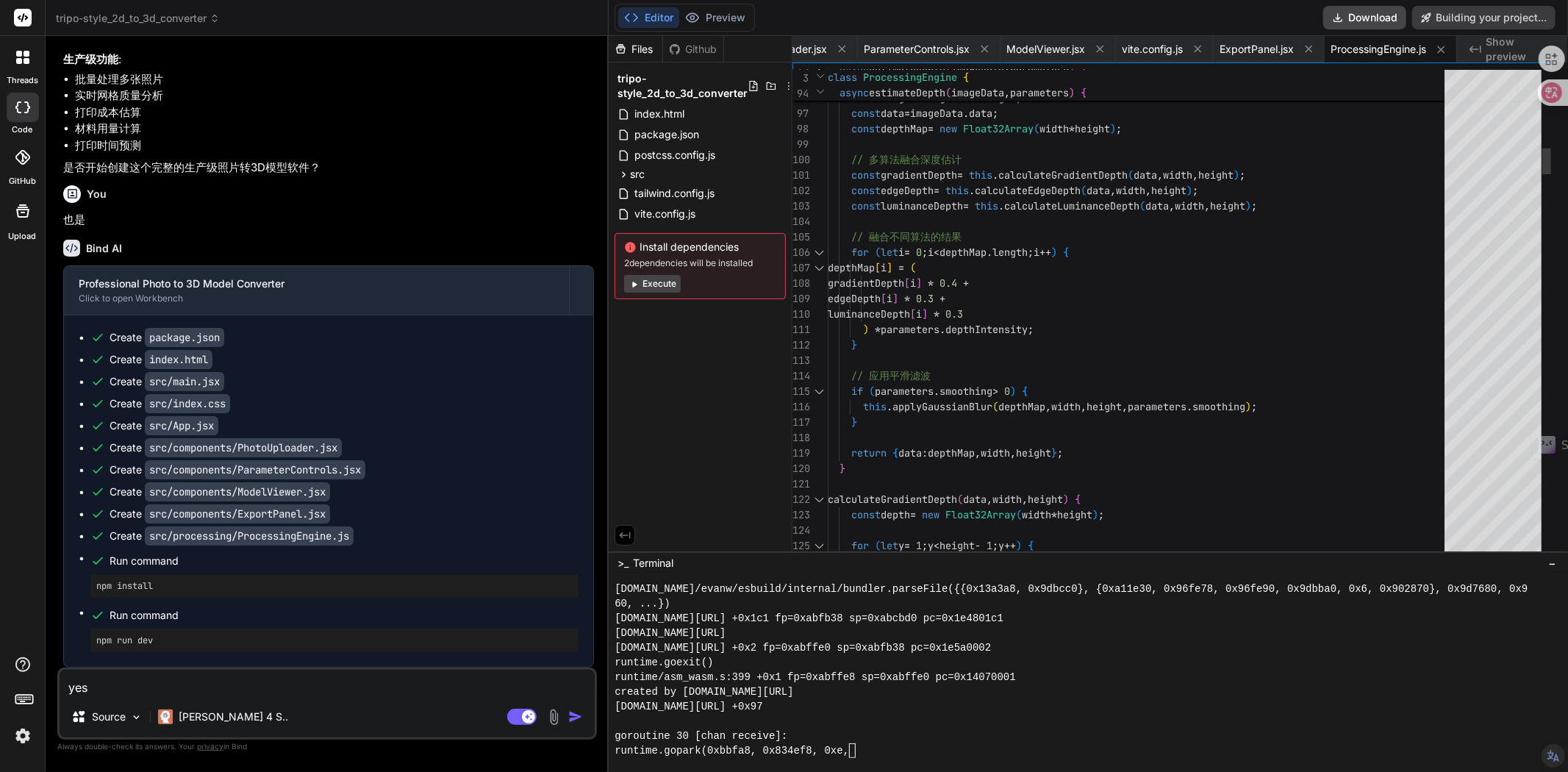
scroll to position [8994, 0]
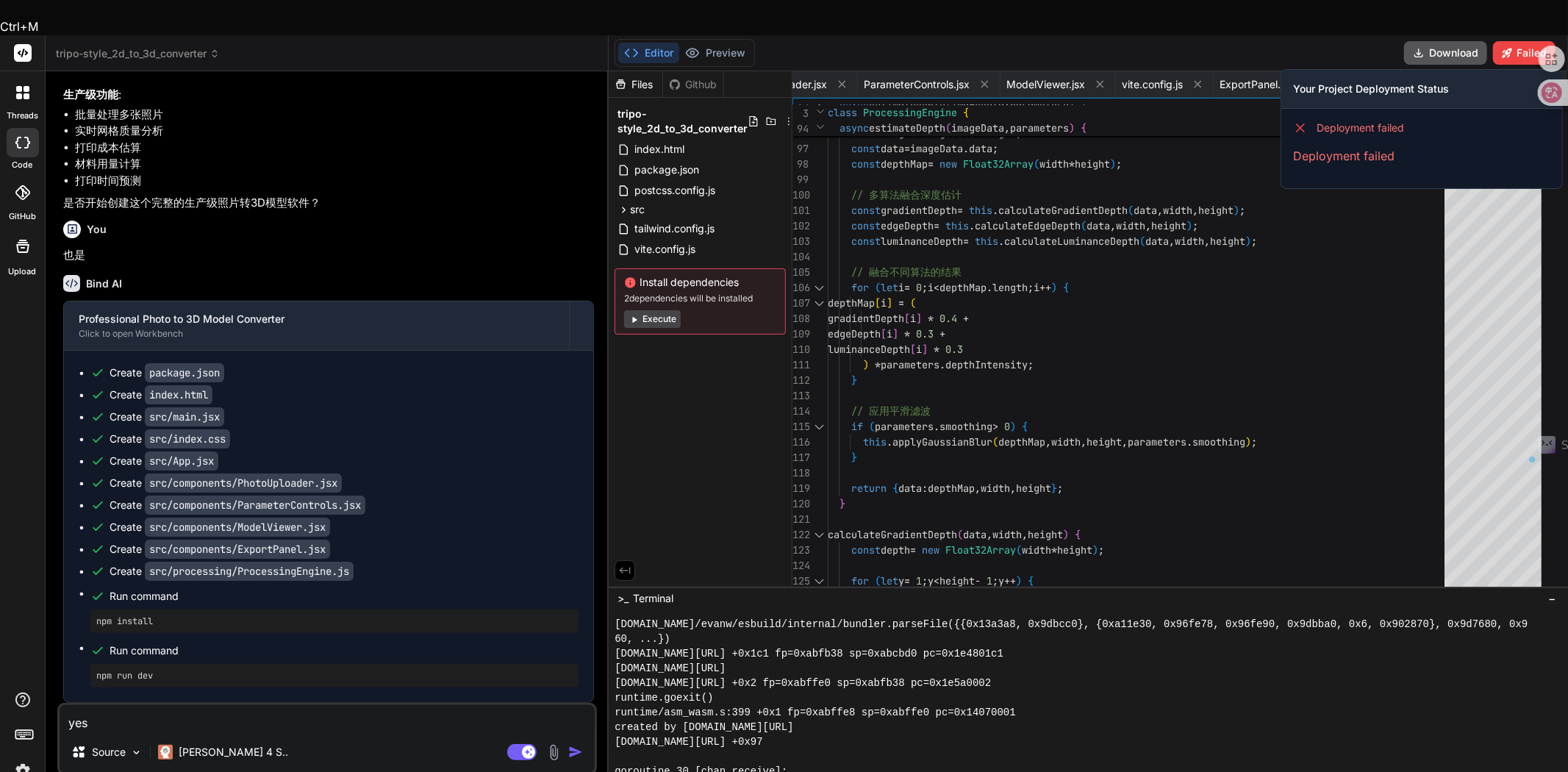
click at [1058, 41] on button "Download" at bounding box center [1445, 53] width 83 height 24
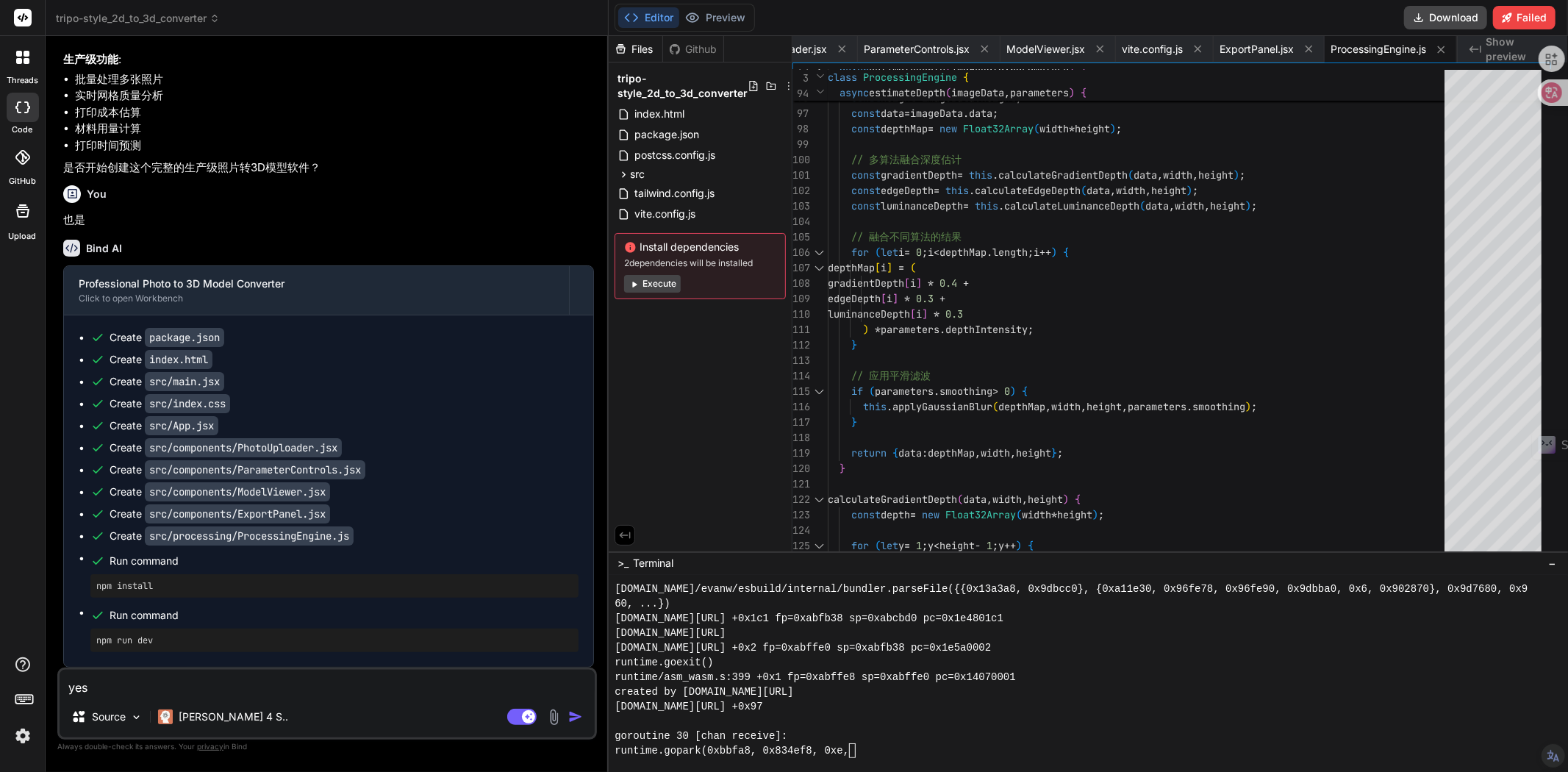
scroll to position [8911, 0]
